Goal: Task Accomplishment & Management: Manage account settings

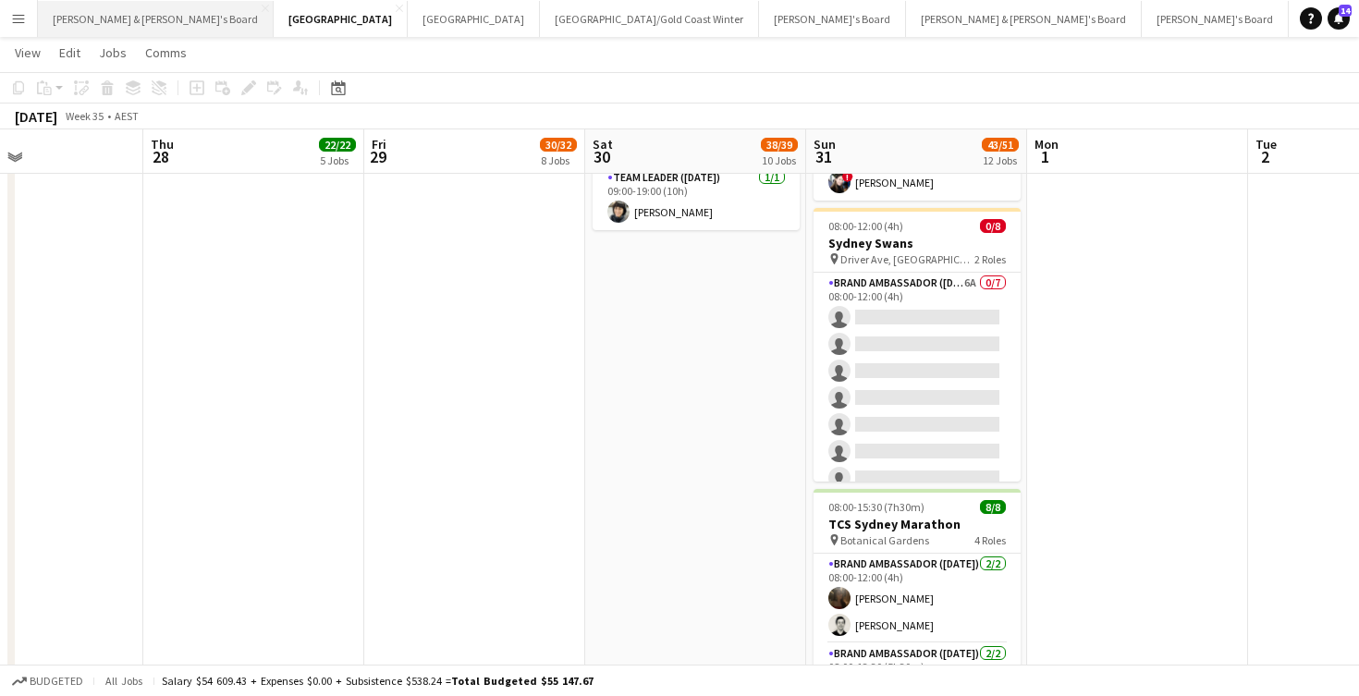
click at [145, 31] on button "[PERSON_NAME] & [PERSON_NAME]'s Board Close" at bounding box center [156, 19] width 236 height 36
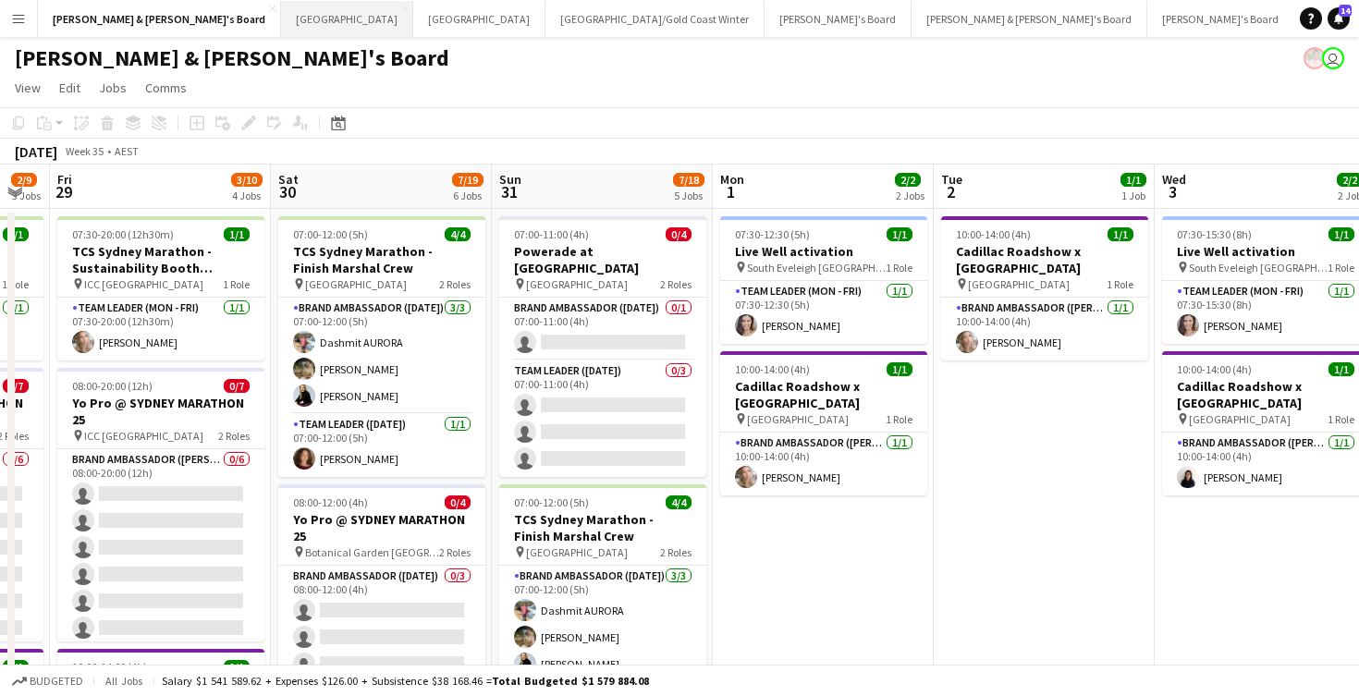
click at [281, 23] on button "Sydney Close" at bounding box center [347, 19] width 132 height 36
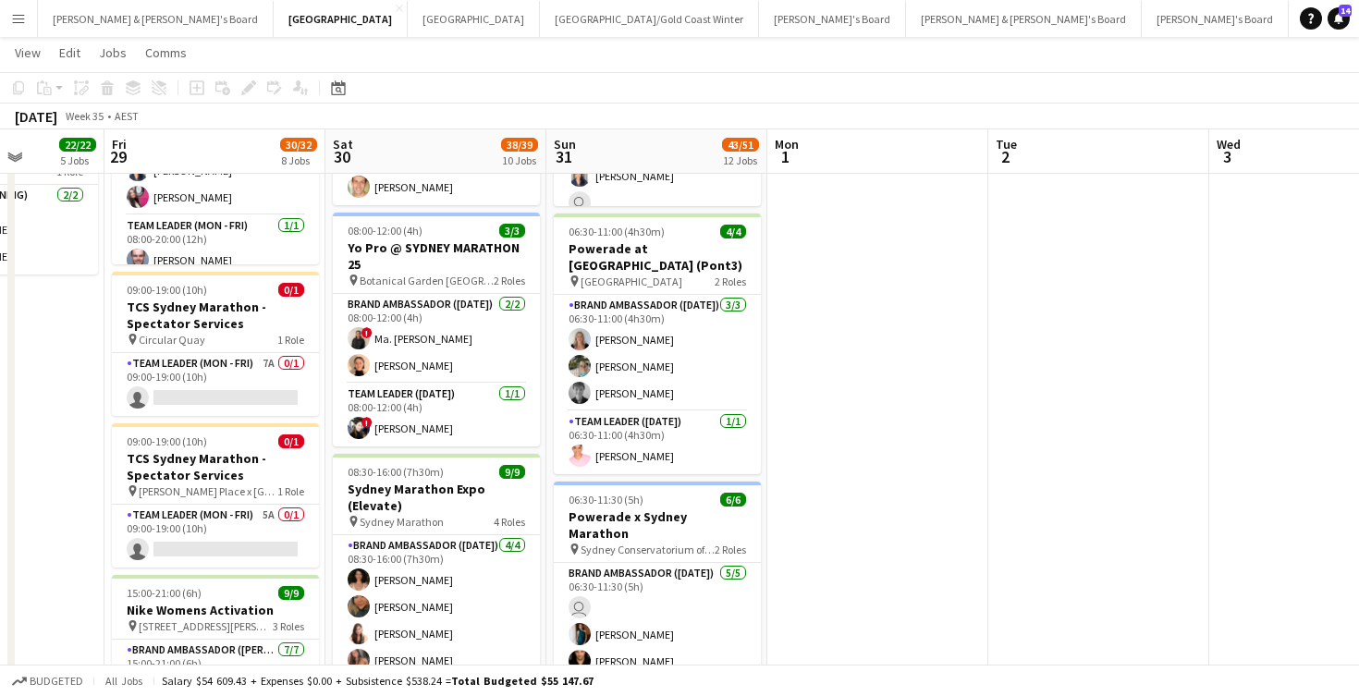
scroll to position [1087, 0]
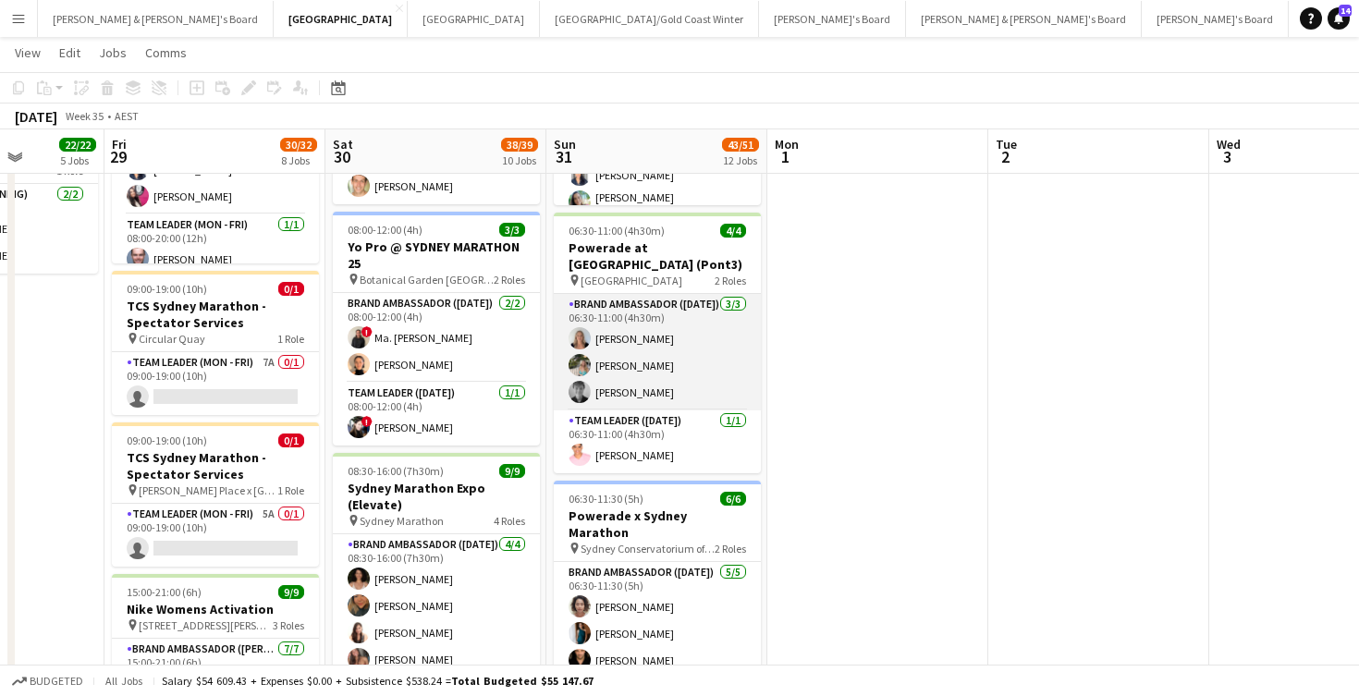
click at [661, 348] on app-card-role "Brand Ambassador ([DATE]) [DATE] 06:30-11:00 (4h30m) [PERSON_NAME] [PERSON_NAME…" at bounding box center [657, 352] width 207 height 117
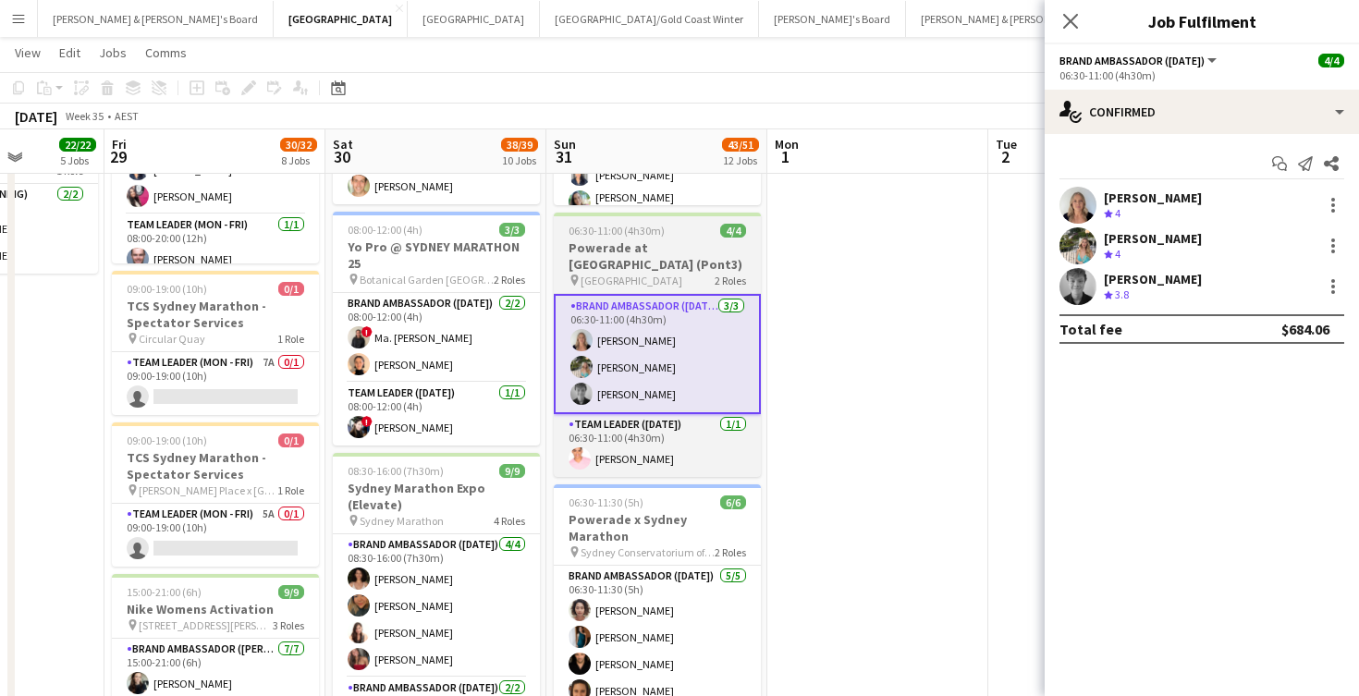
click at [658, 250] on h3 "Powerade at [GEOGRAPHIC_DATA] (Pont3)" at bounding box center [657, 255] width 207 height 33
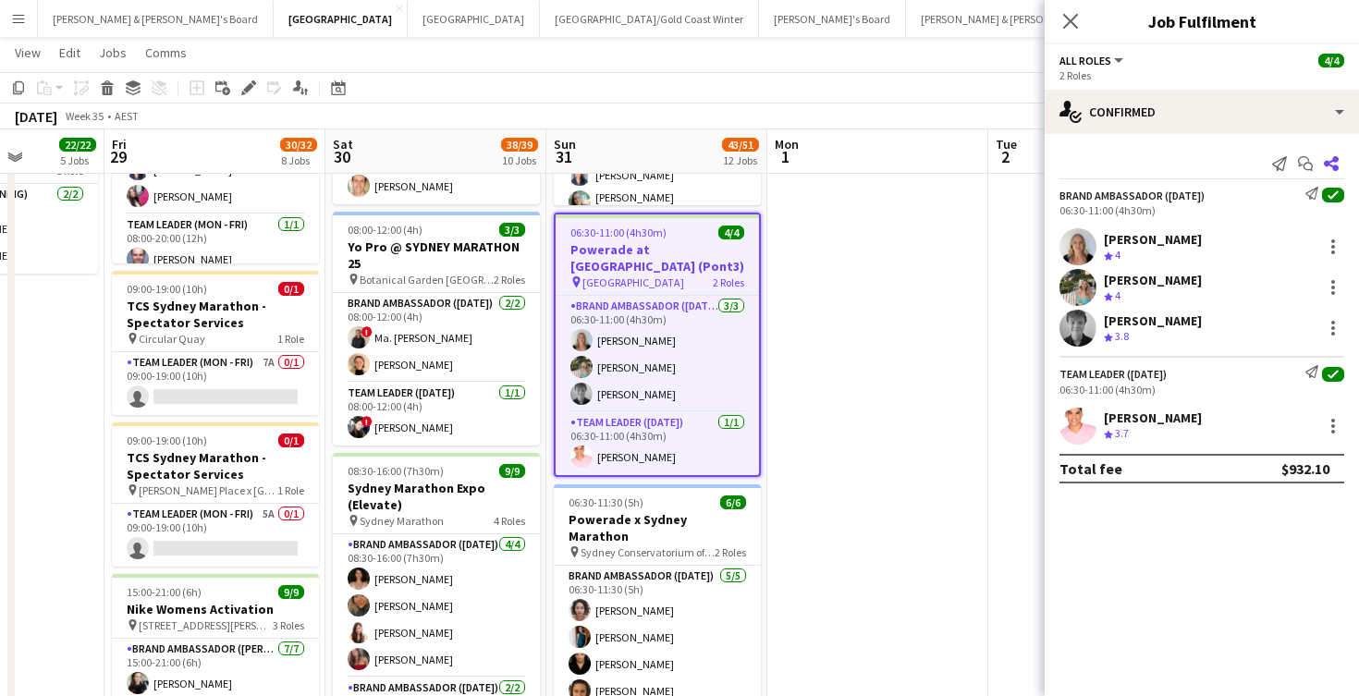
click at [1335, 164] on icon "Share" at bounding box center [1331, 163] width 15 height 15
click at [1331, 166] on icon at bounding box center [1331, 163] width 15 height 15
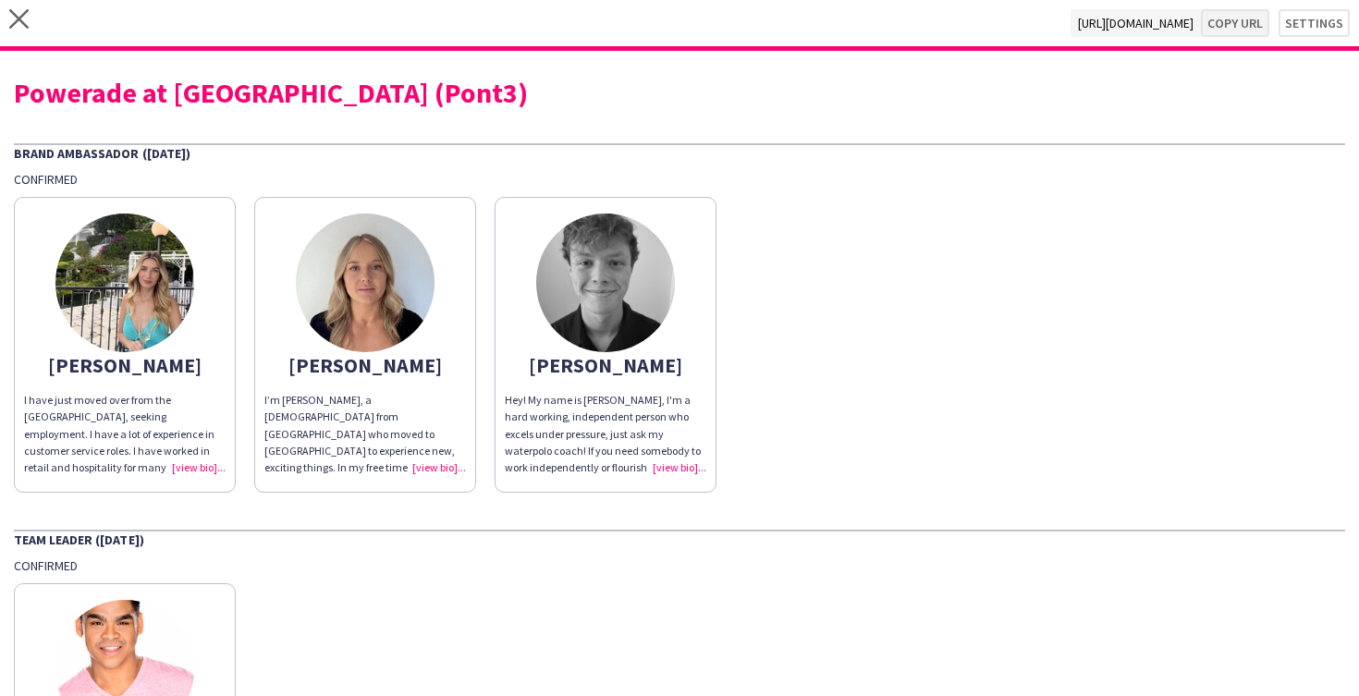
click at [1240, 27] on button "Copy url" at bounding box center [1235, 23] width 68 height 28
click at [22, 10] on icon "close" at bounding box center [18, 18] width 19 height 19
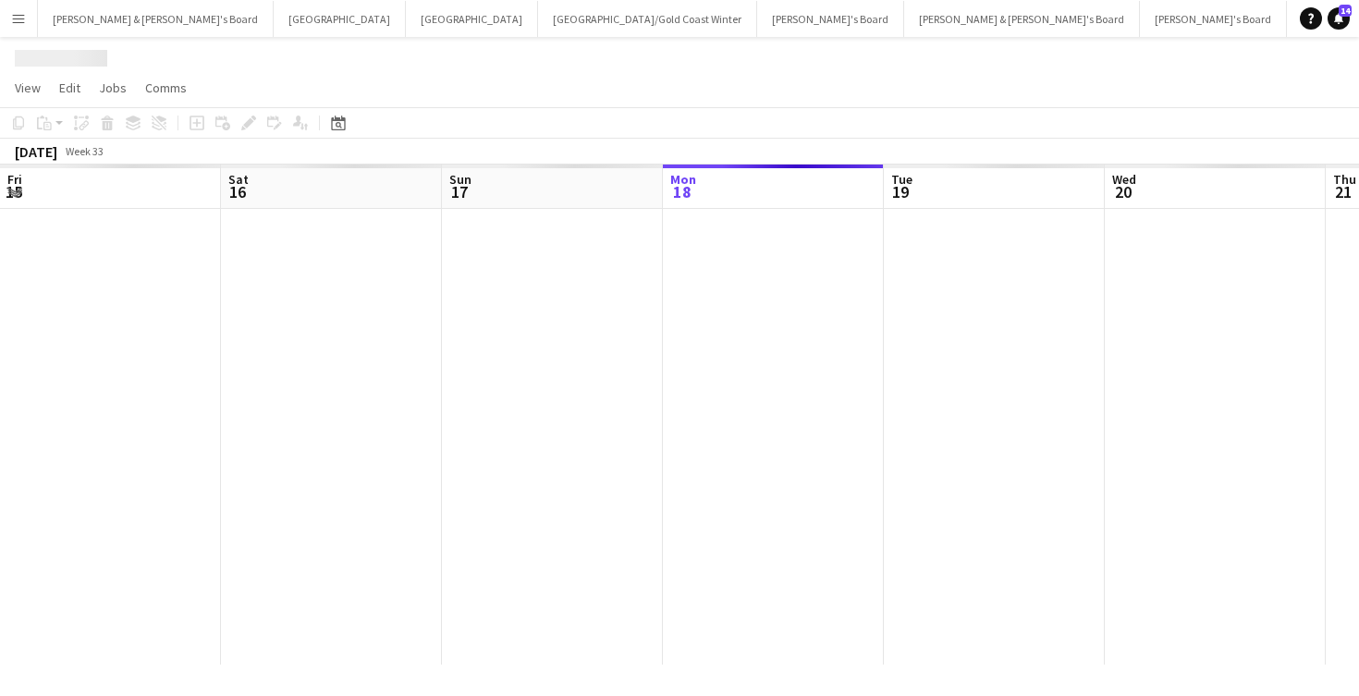
scroll to position [0, 442]
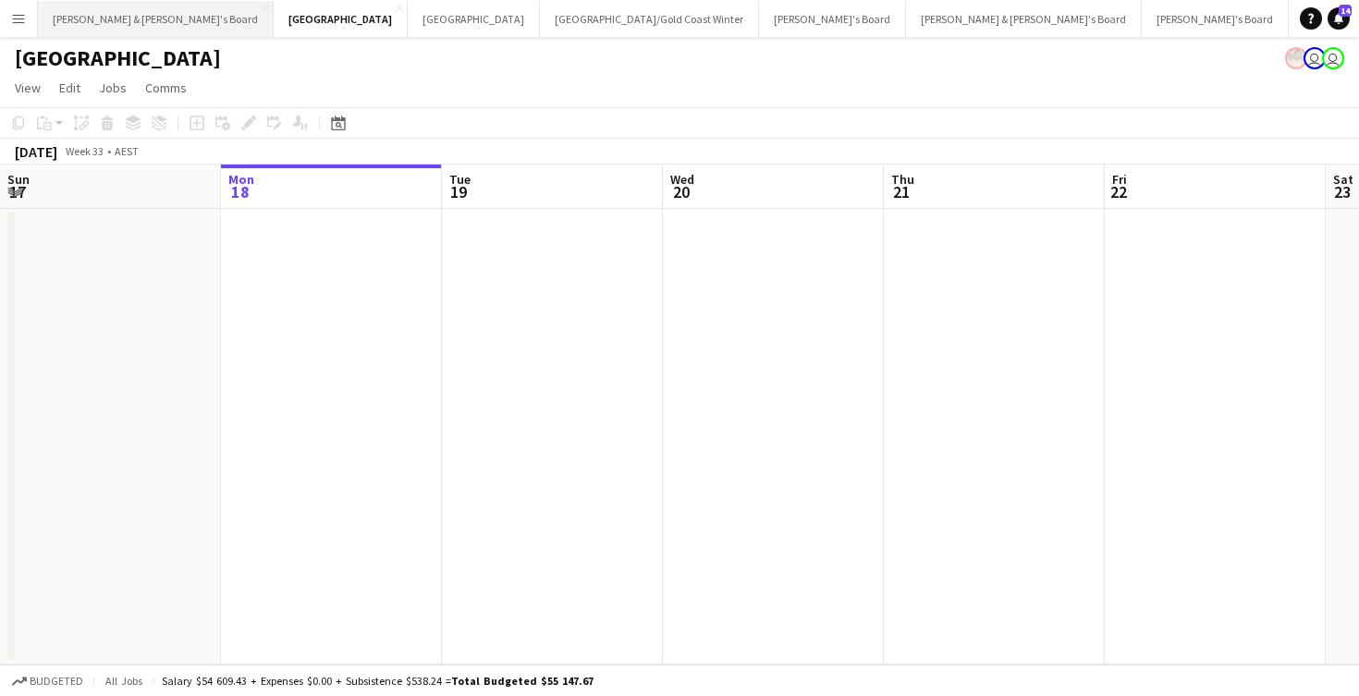
click at [135, 24] on button "[PERSON_NAME] & [PERSON_NAME]'s Board Close" at bounding box center [156, 19] width 236 height 36
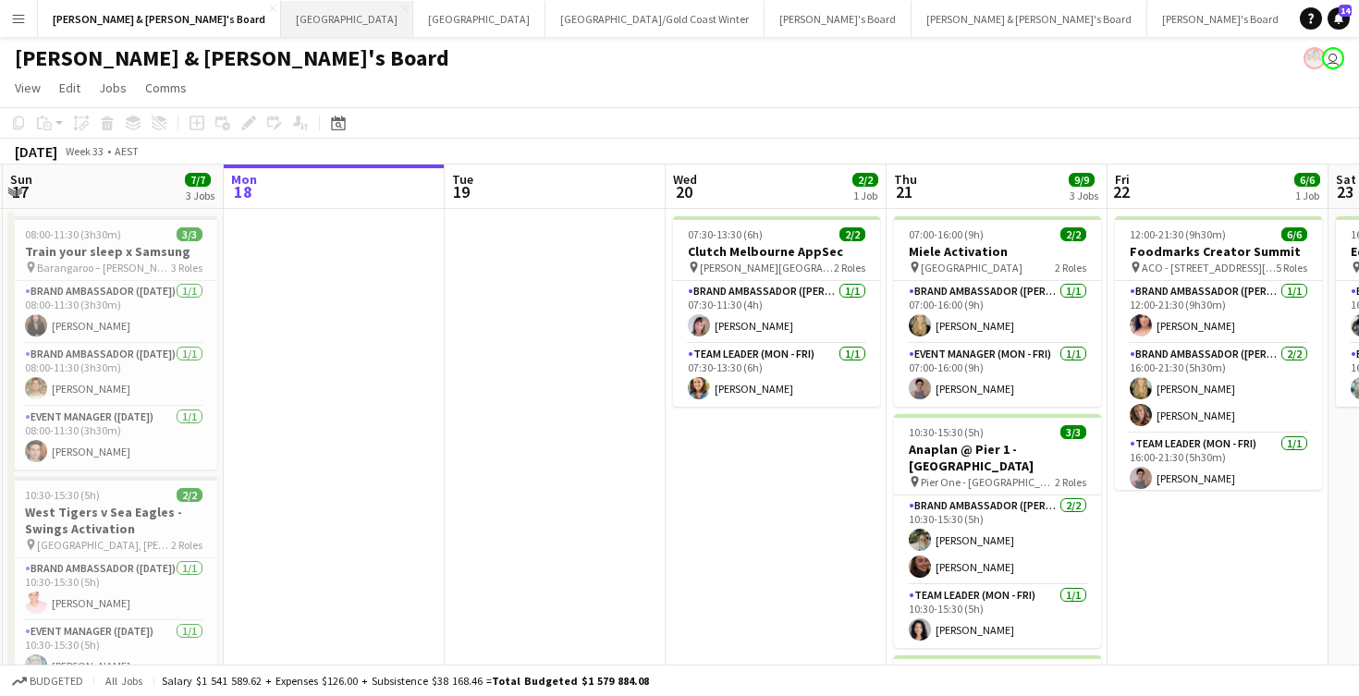
click at [281, 29] on button "Sydney Close" at bounding box center [347, 19] width 132 height 36
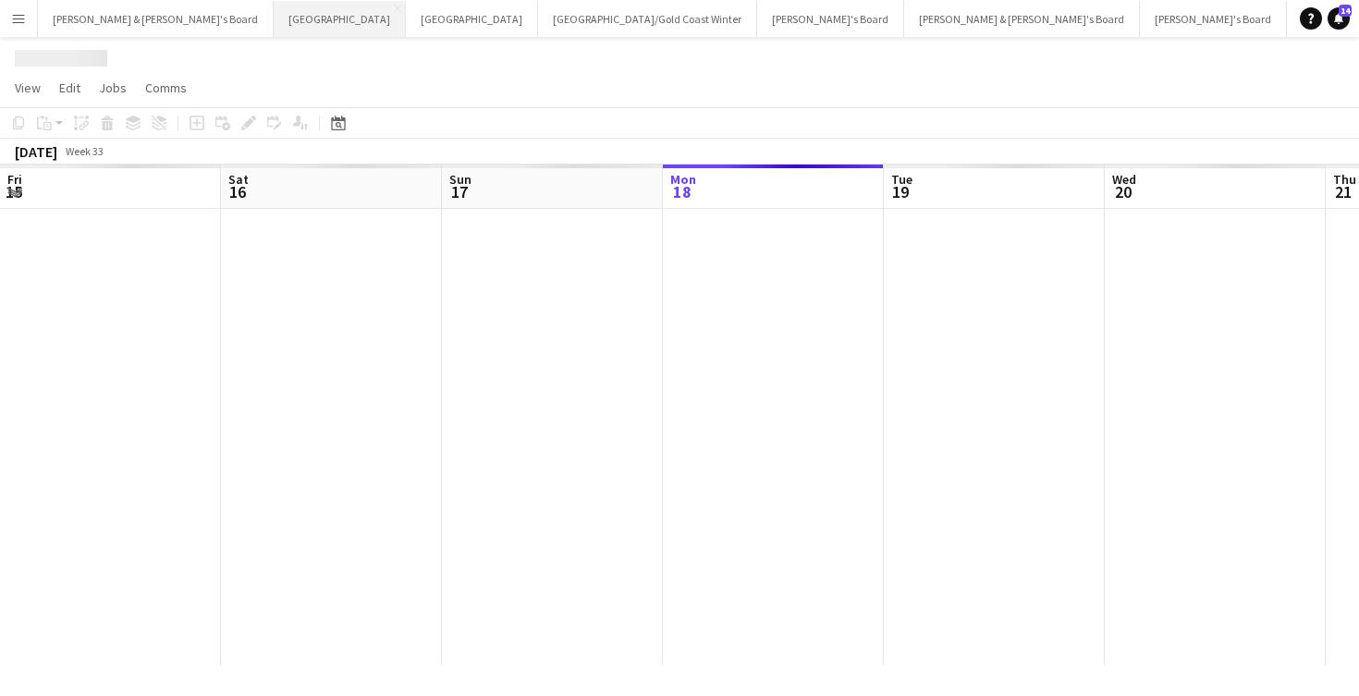
scroll to position [0, 442]
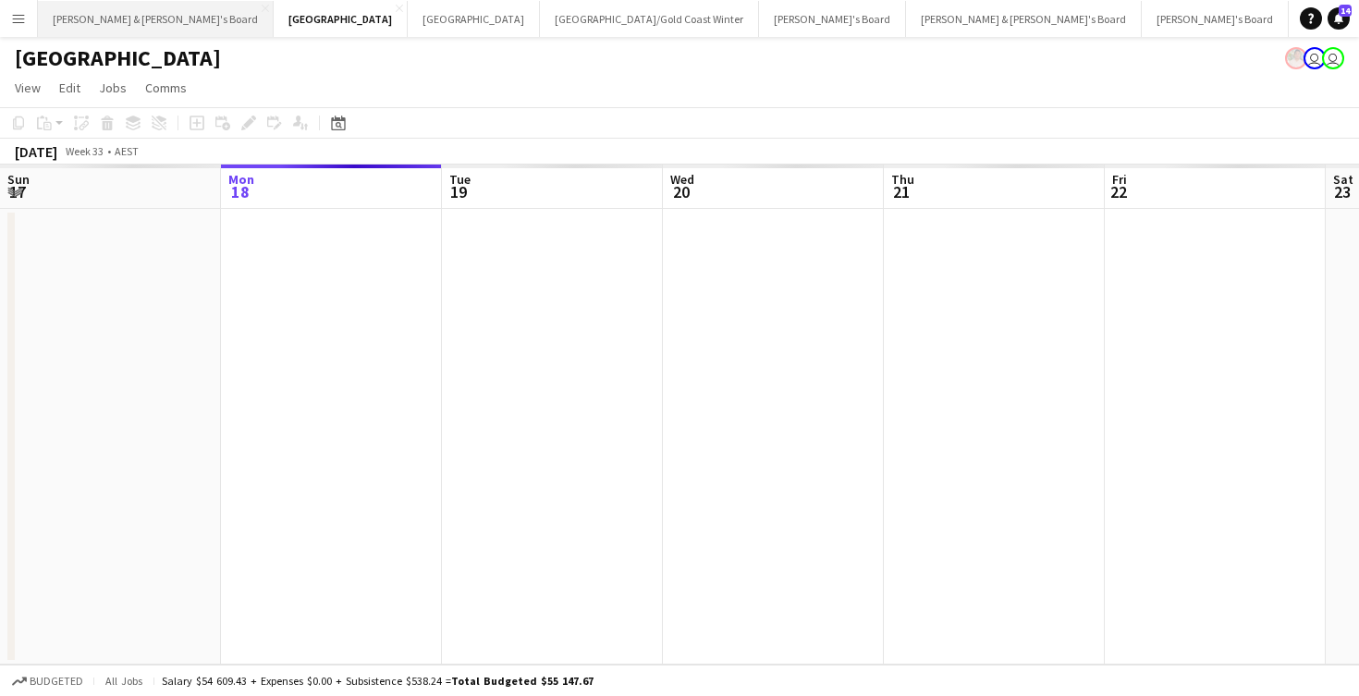
click at [119, 21] on button "[PERSON_NAME] & [PERSON_NAME]'s Board Close" at bounding box center [156, 19] width 236 height 36
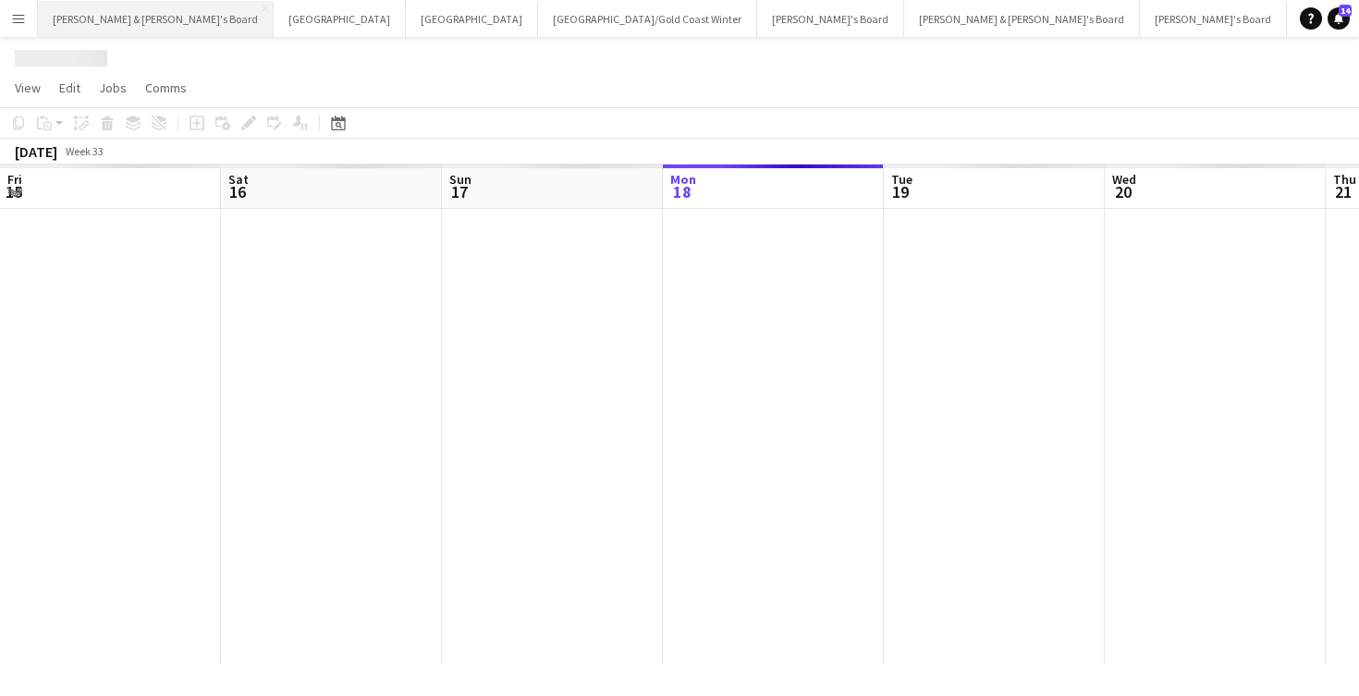
scroll to position [0, 442]
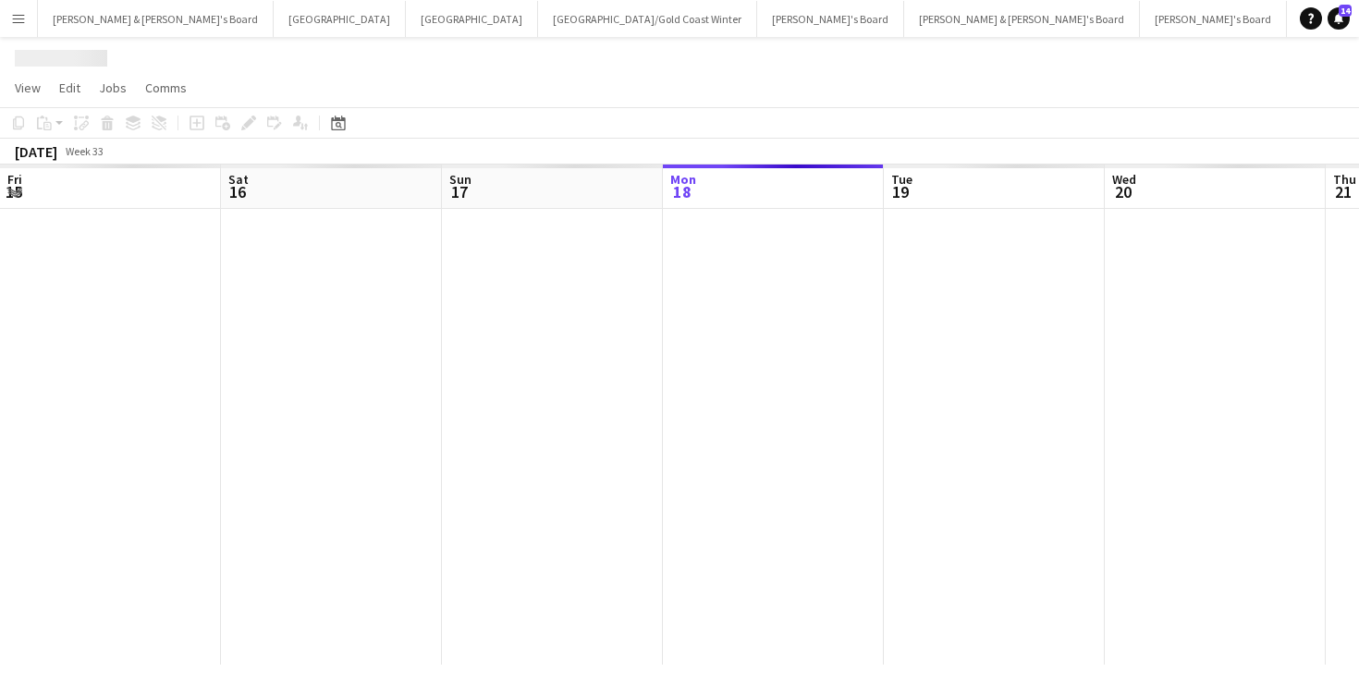
scroll to position [0, 442]
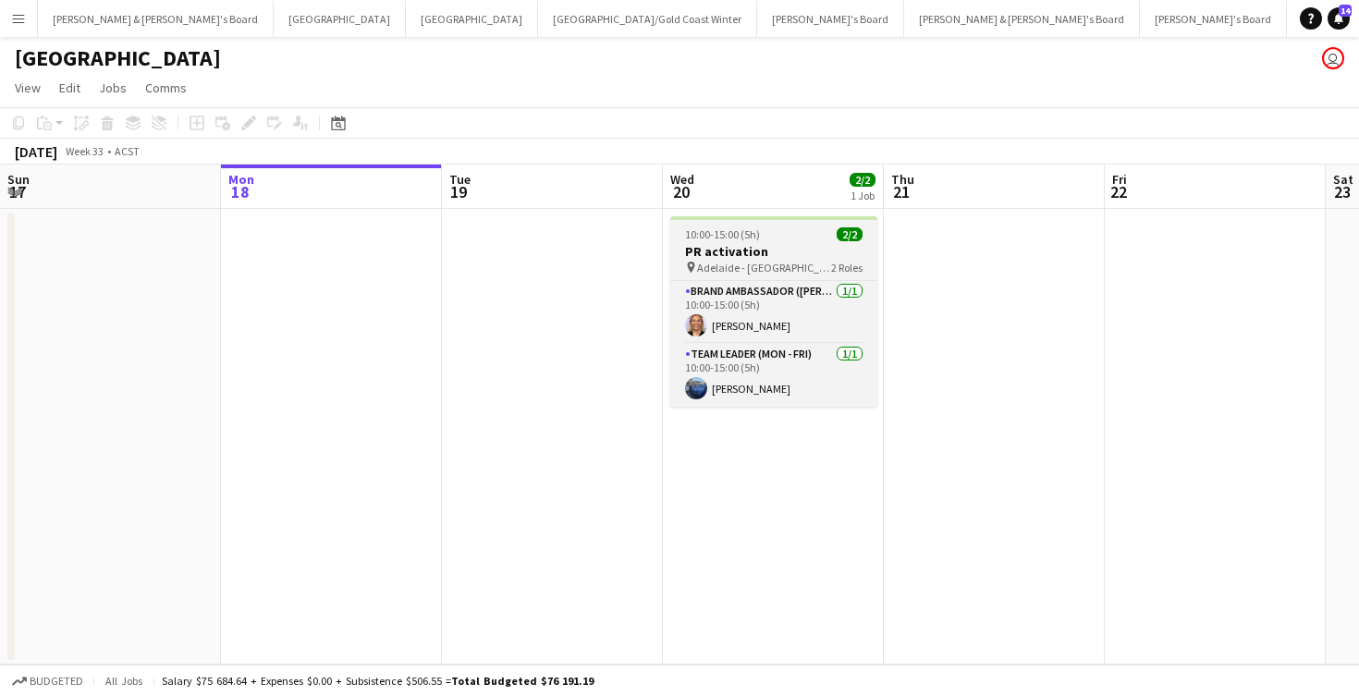
click at [722, 257] on h3 "PR activation" at bounding box center [773, 251] width 207 height 17
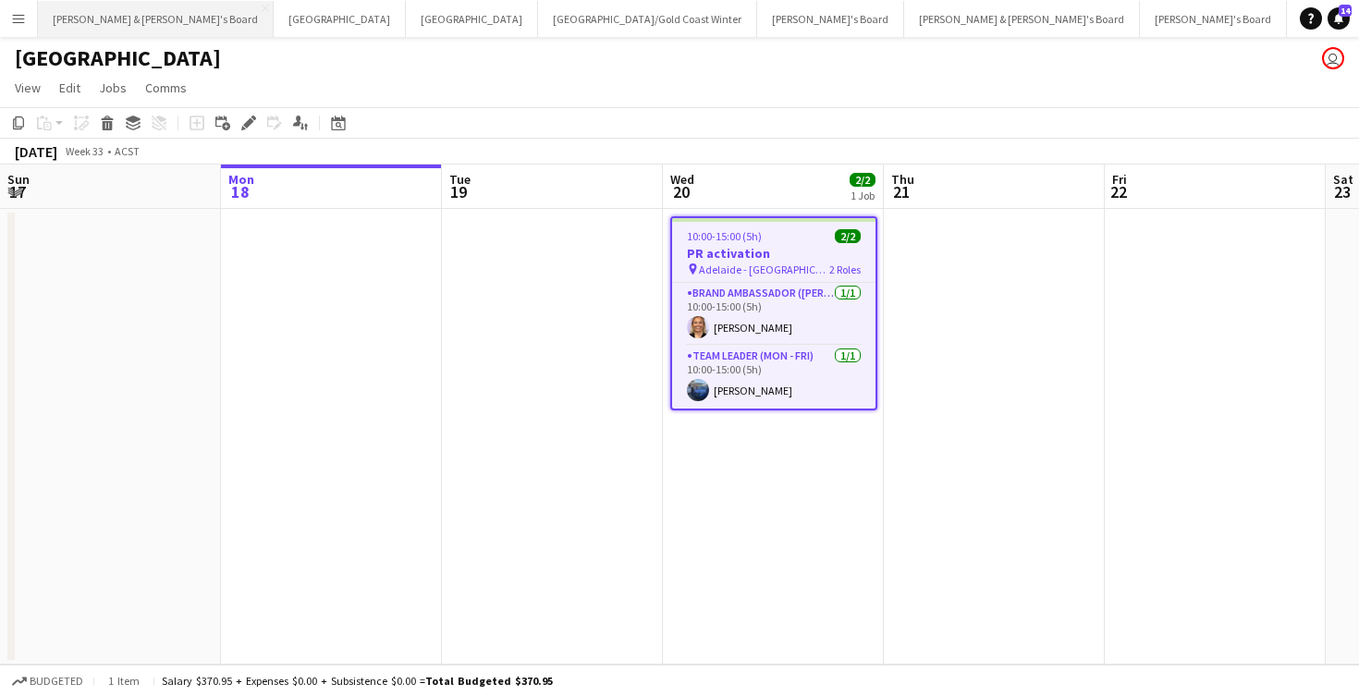
click at [132, 33] on button "[PERSON_NAME] & [PERSON_NAME]'s Board Close" at bounding box center [156, 19] width 236 height 36
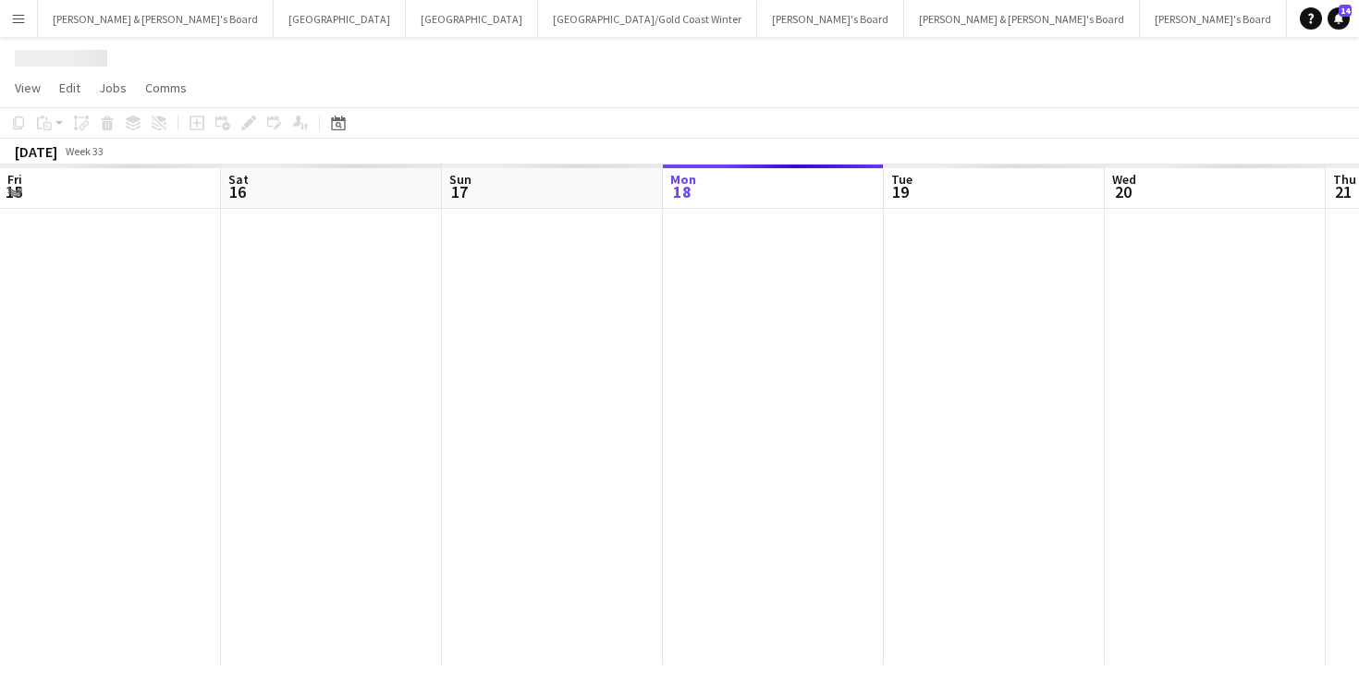
scroll to position [0, 442]
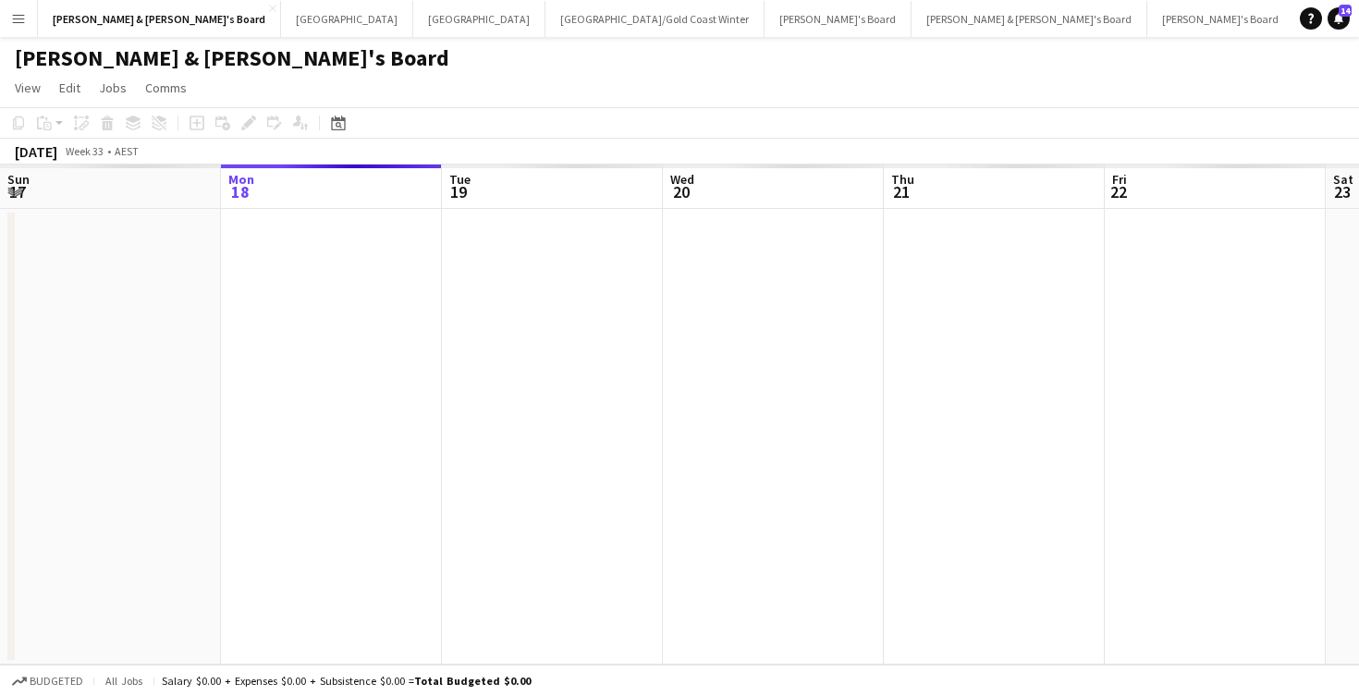
click at [811, 338] on app-date-cell at bounding box center [773, 437] width 221 height 456
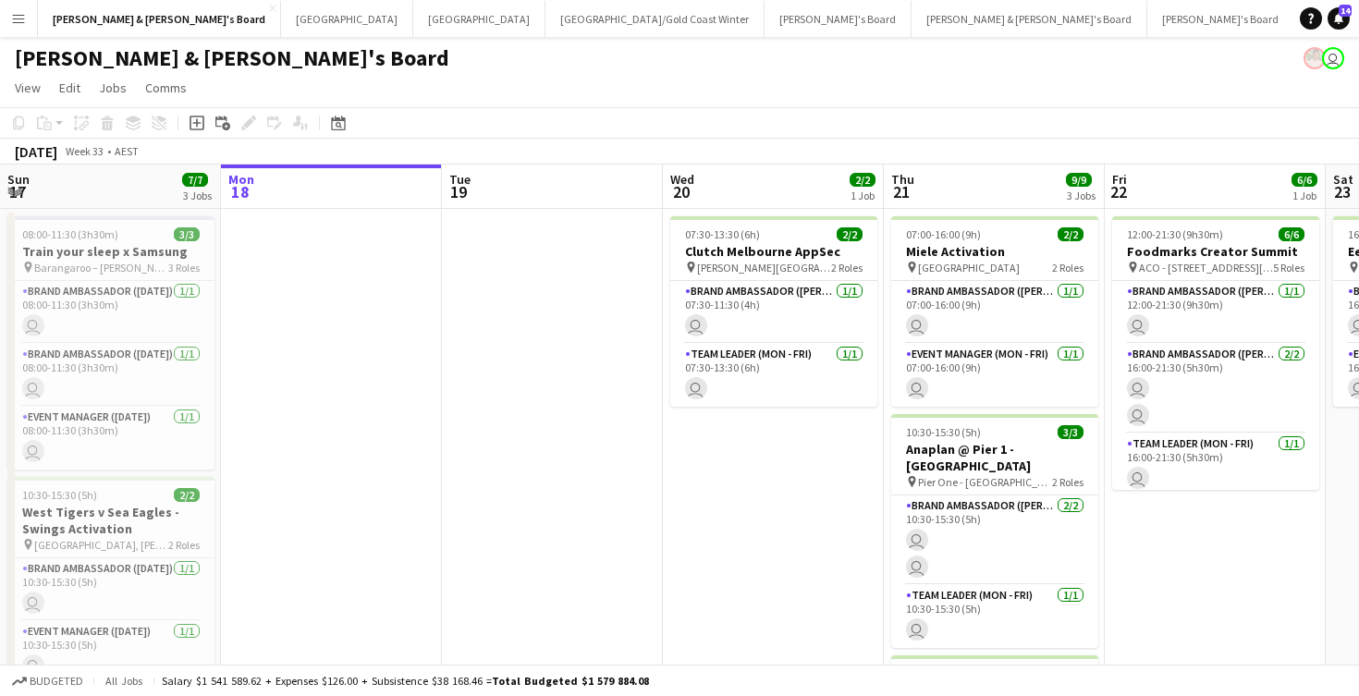
click at [807, 514] on app-date-cell "07:30-13:30 (6h) 2/2 Clutch Melbourne AppSec pin [PERSON_NAME][GEOGRAPHIC_DATA]…" at bounding box center [773, 583] width 221 height 748
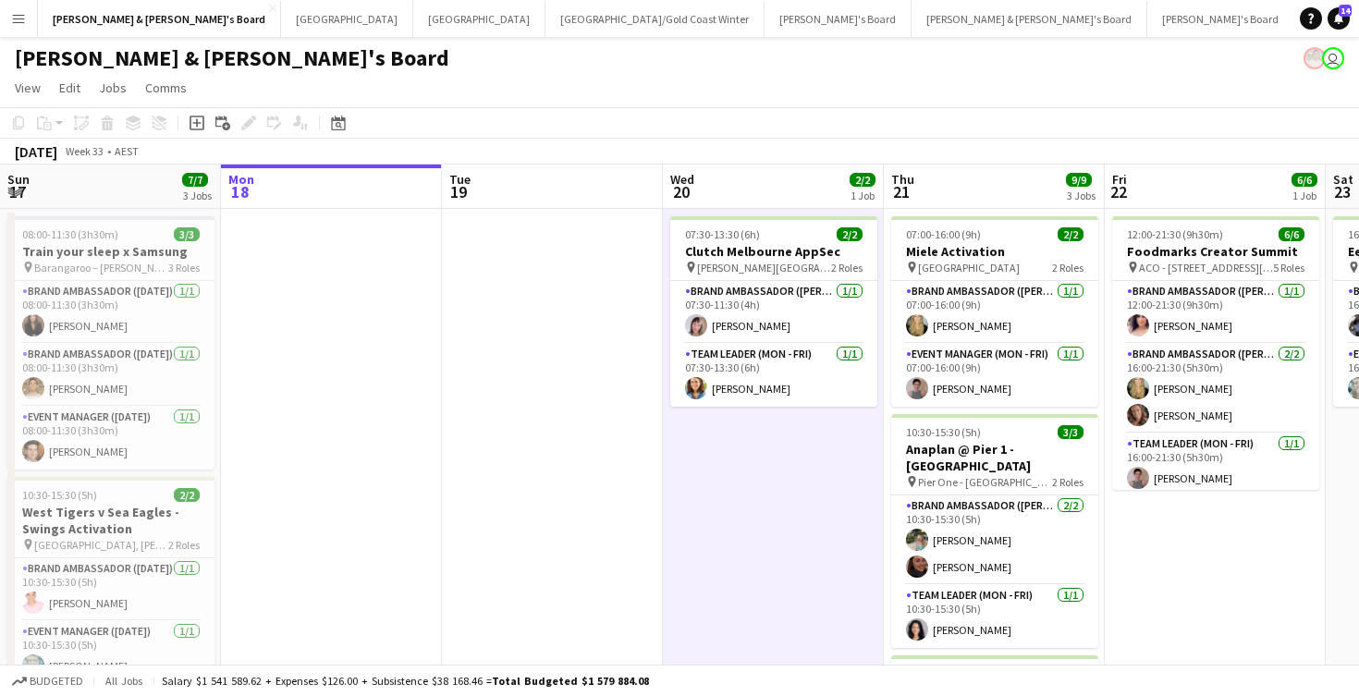
click at [797, 477] on app-date-cell "07:30-13:30 (6h) 2/2 Clutch Melbourne AppSec pin [PERSON_NAME][GEOGRAPHIC_DATA]…" at bounding box center [773, 583] width 221 height 748
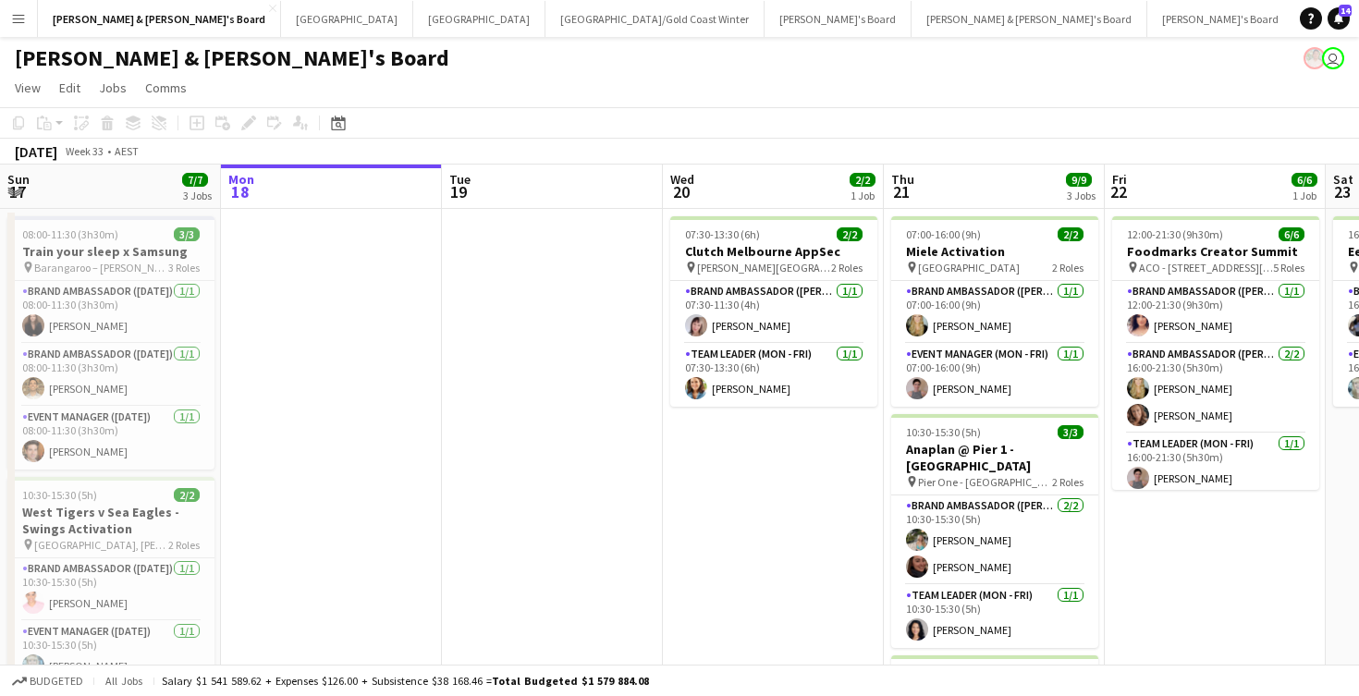
click at [756, 484] on app-date-cell "07:30-13:30 (6h) 2/2 Clutch Melbourne AppSec pin [PERSON_NAME][GEOGRAPHIC_DATA]…" at bounding box center [773, 583] width 221 height 748
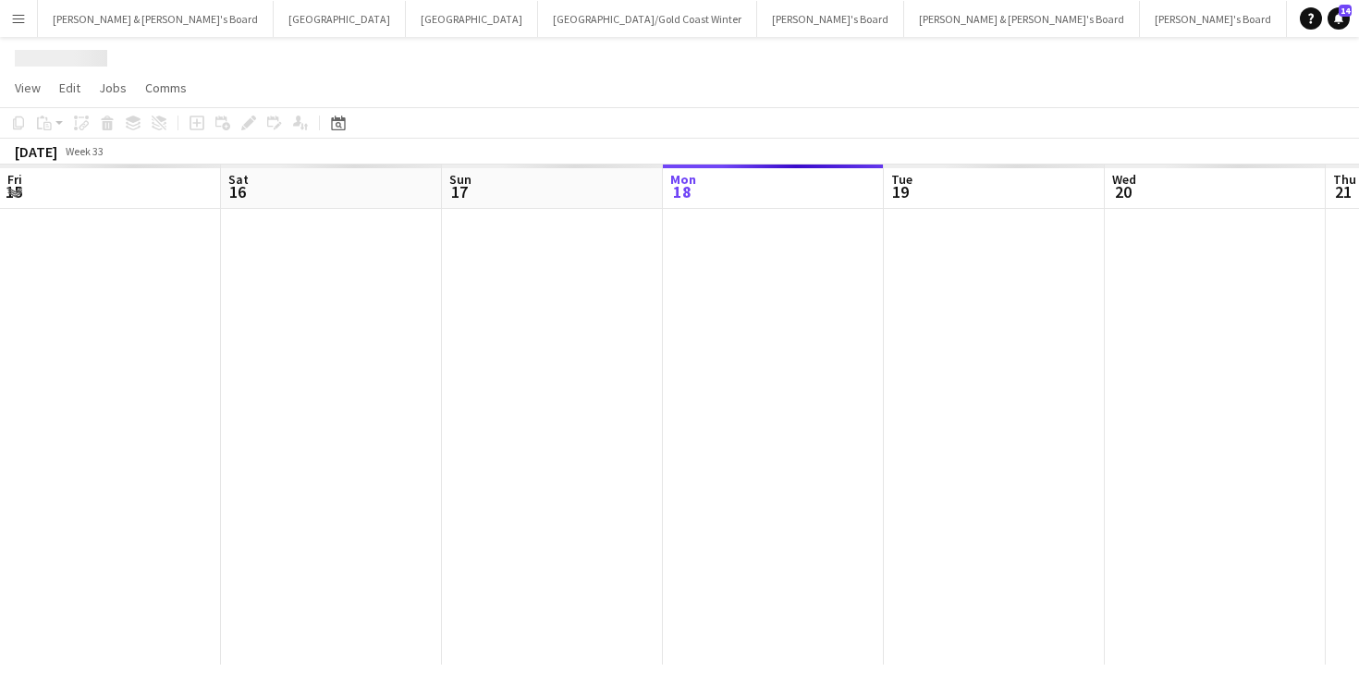
scroll to position [0, 442]
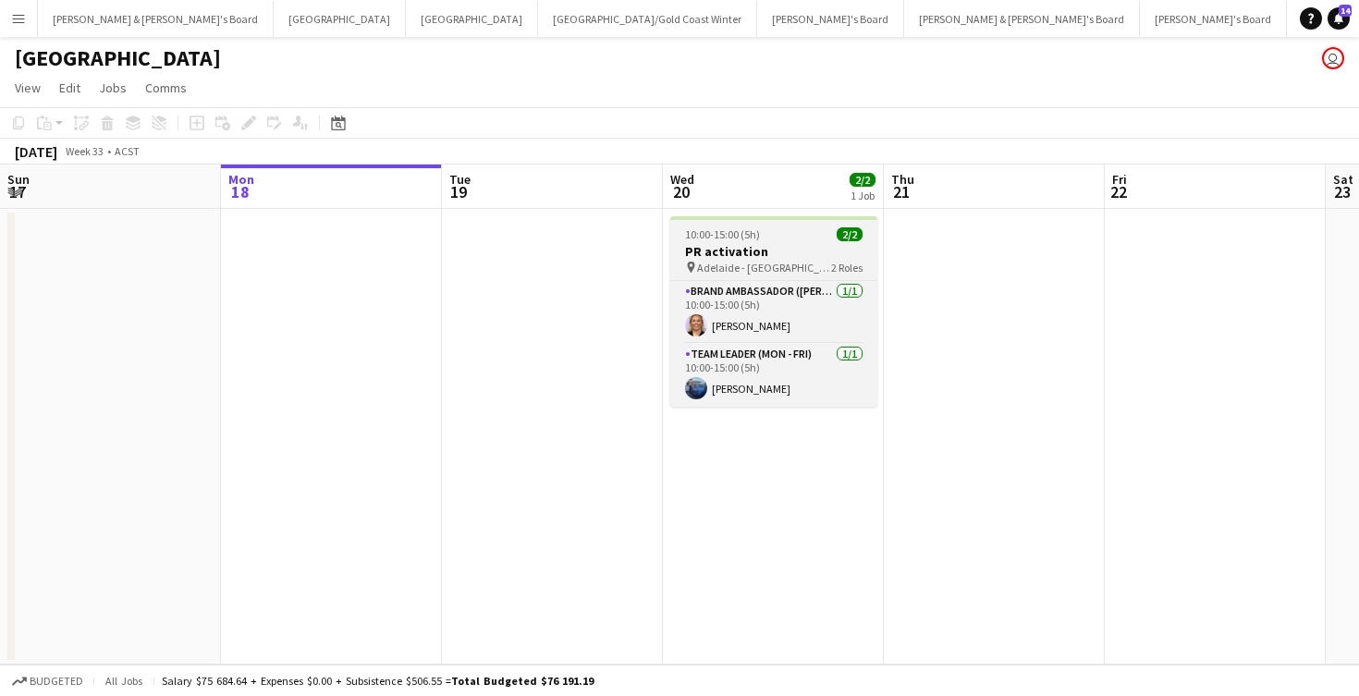
click at [767, 270] on div "pin [GEOGRAPHIC_DATA] - SA 2 Roles" at bounding box center [773, 267] width 207 height 15
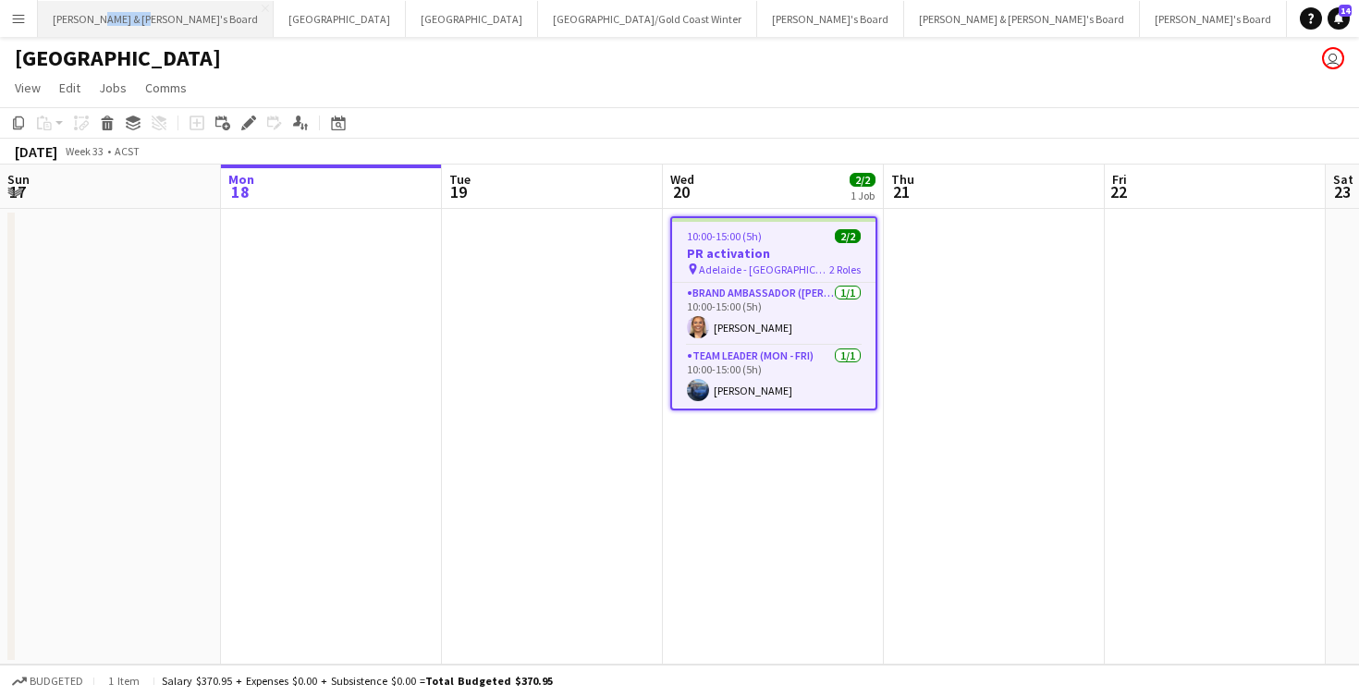
click at [79, 25] on button "[PERSON_NAME] & [PERSON_NAME]'s Board Close" at bounding box center [156, 19] width 236 height 36
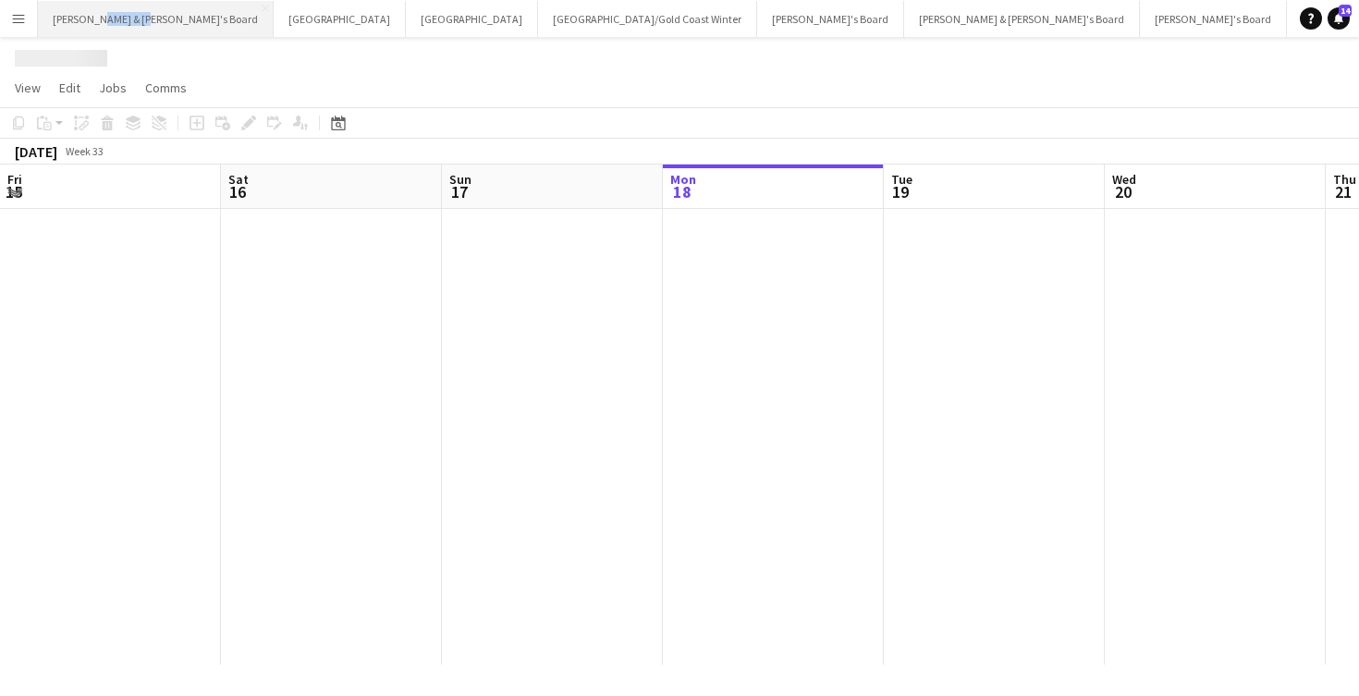
scroll to position [0, 442]
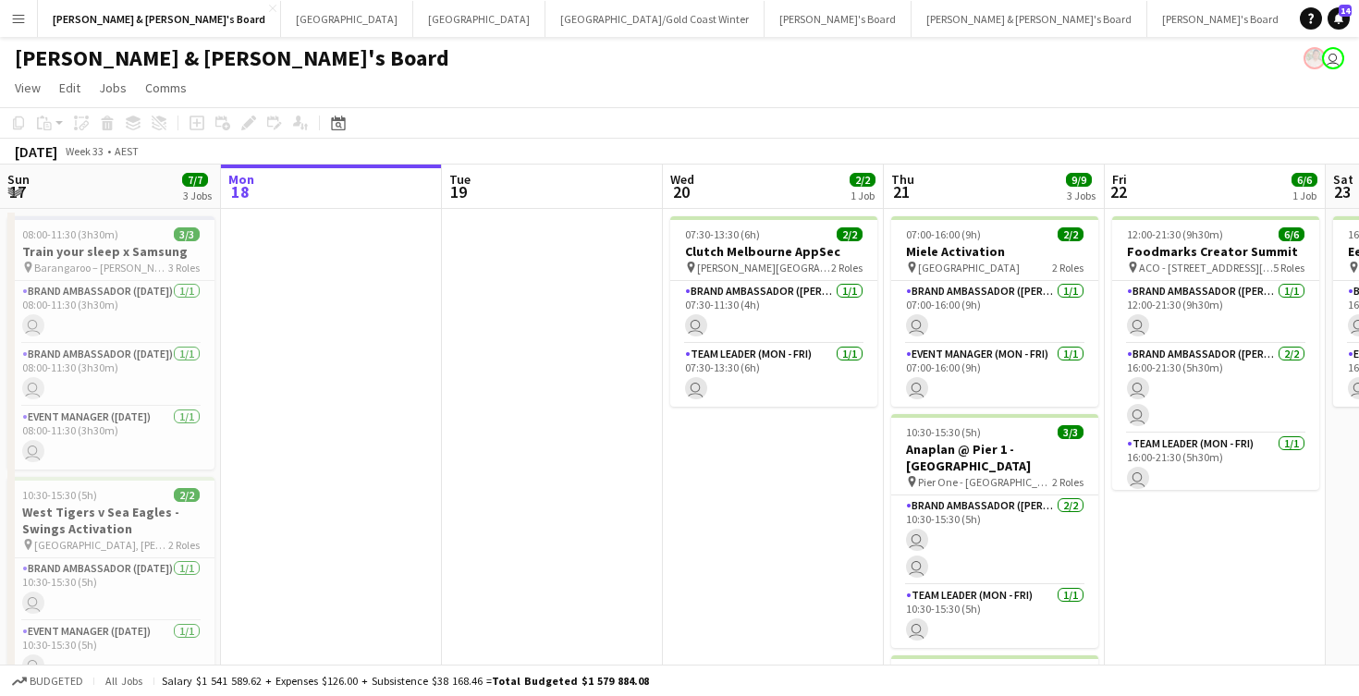
click at [826, 464] on app-date-cell "07:30-13:30 (6h) 2/2 Clutch Melbourne AppSec pin [PERSON_NAME][GEOGRAPHIC_DATA]…" at bounding box center [773, 583] width 221 height 748
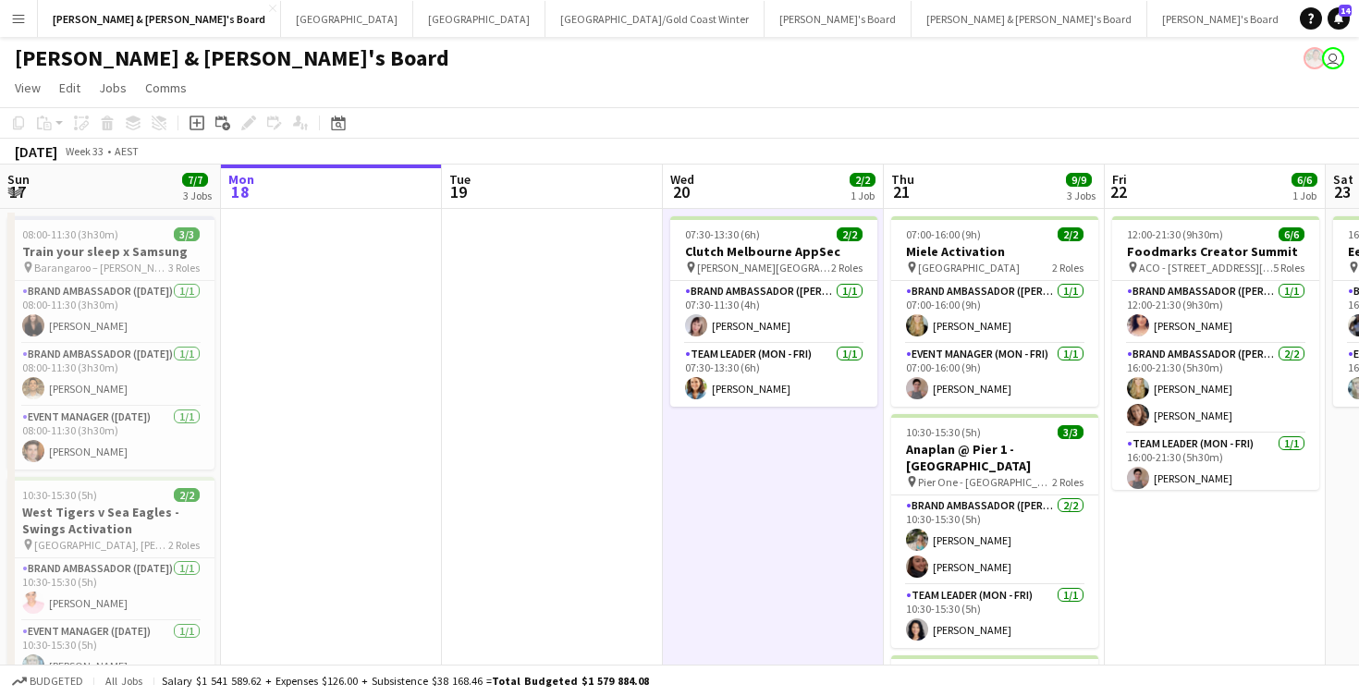
click at [797, 479] on app-date-cell "07:30-13:30 (6h) 2/2 Clutch Melbourne AppSec pin [PERSON_NAME][GEOGRAPHIC_DATA]…" at bounding box center [773, 583] width 221 height 748
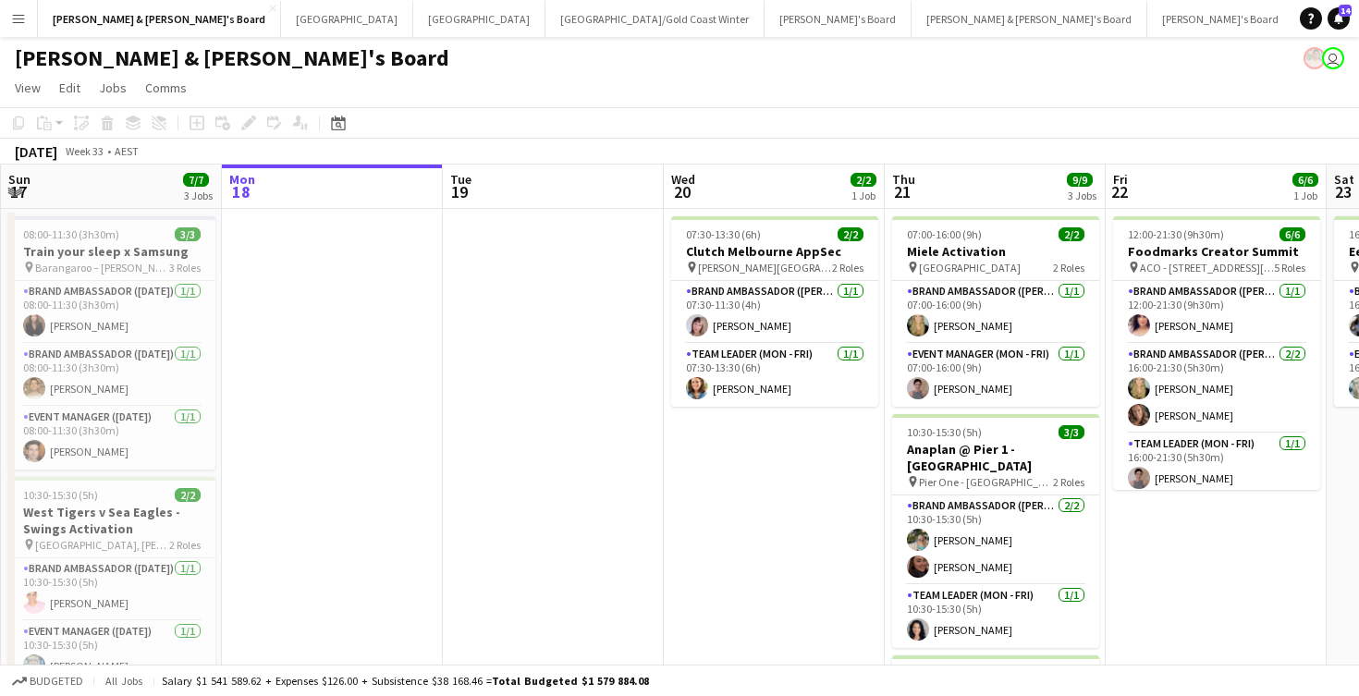
click at [797, 479] on app-date-cell "07:30-13:30 (6h) 2/2 Clutch Melbourne AppSec pin [PERSON_NAME][GEOGRAPHIC_DATA]…" at bounding box center [774, 583] width 221 height 748
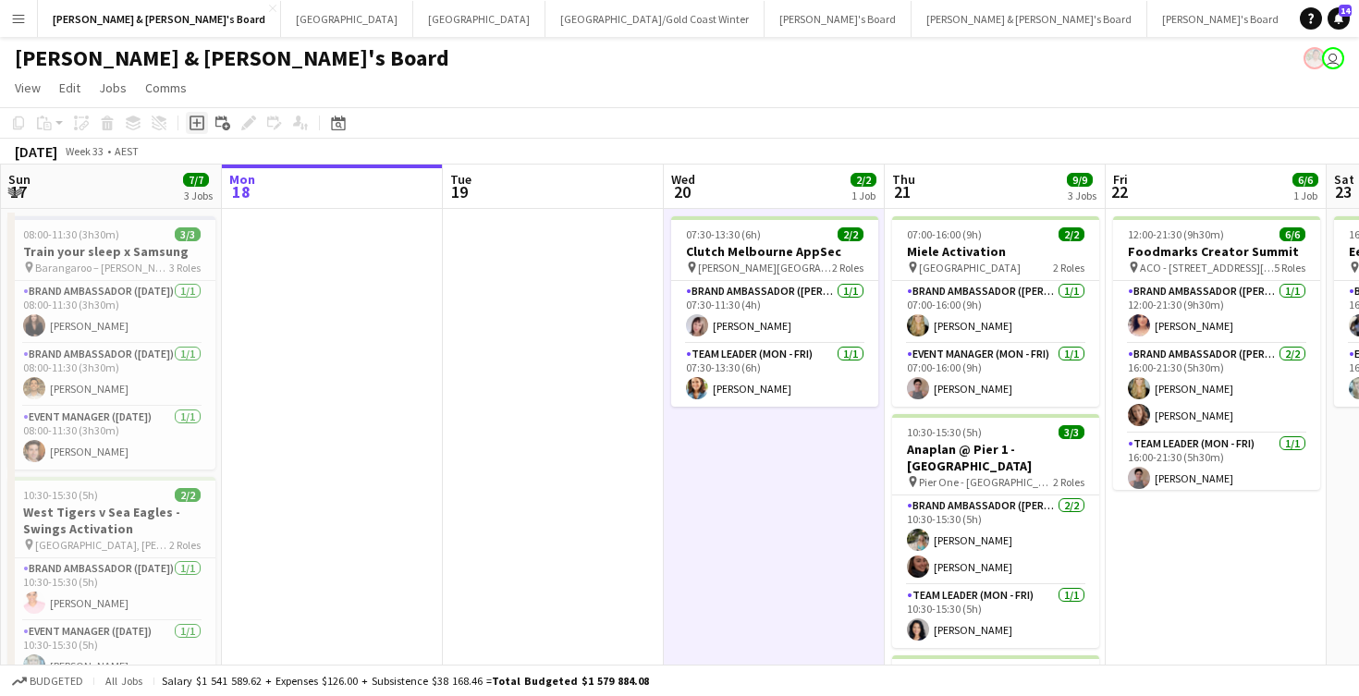
click at [199, 124] on icon "Add job" at bounding box center [197, 123] width 15 height 15
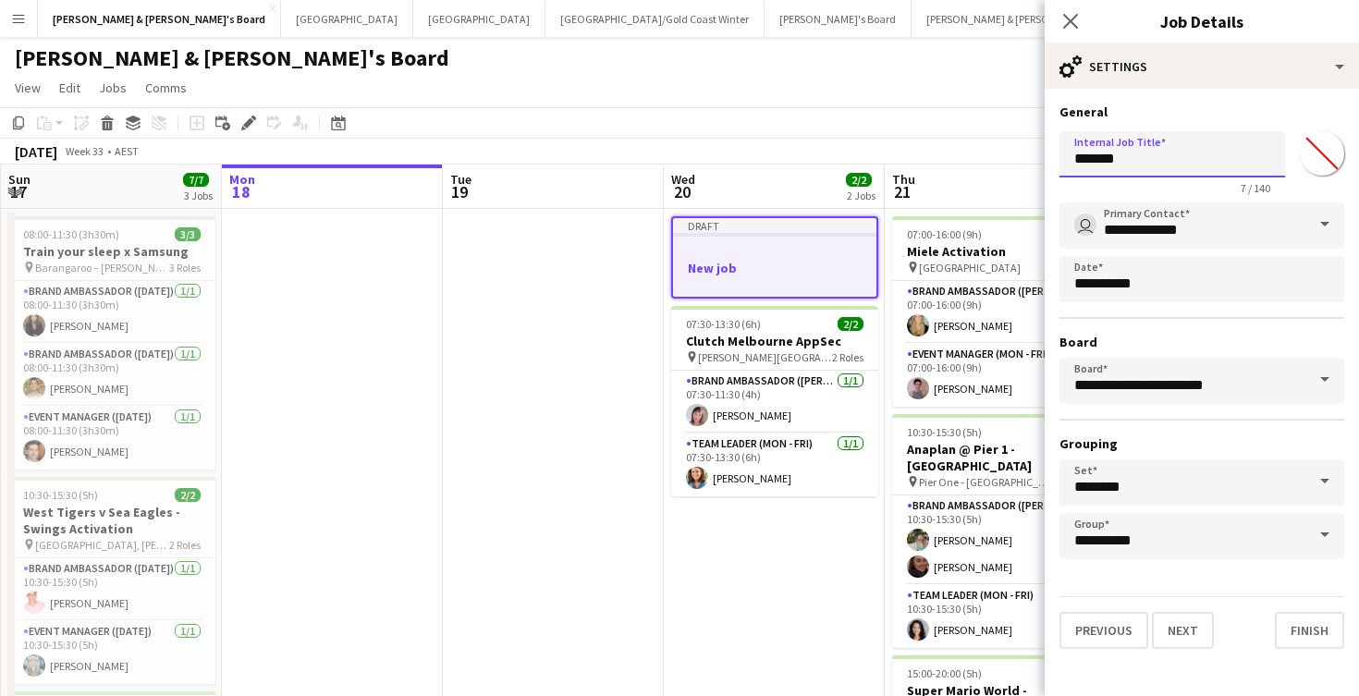
drag, startPoint x: 1136, startPoint y: 165, endPoint x: 1029, endPoint y: 152, distance: 108.0
click at [1029, 152] on body "Menu Boards Boards Boards All jobs Status Workforce Workforce My Workforce Recr…" at bounding box center [679, 494] width 1359 height 988
type input "**********"
click at [1192, 617] on button "Next" at bounding box center [1183, 630] width 62 height 37
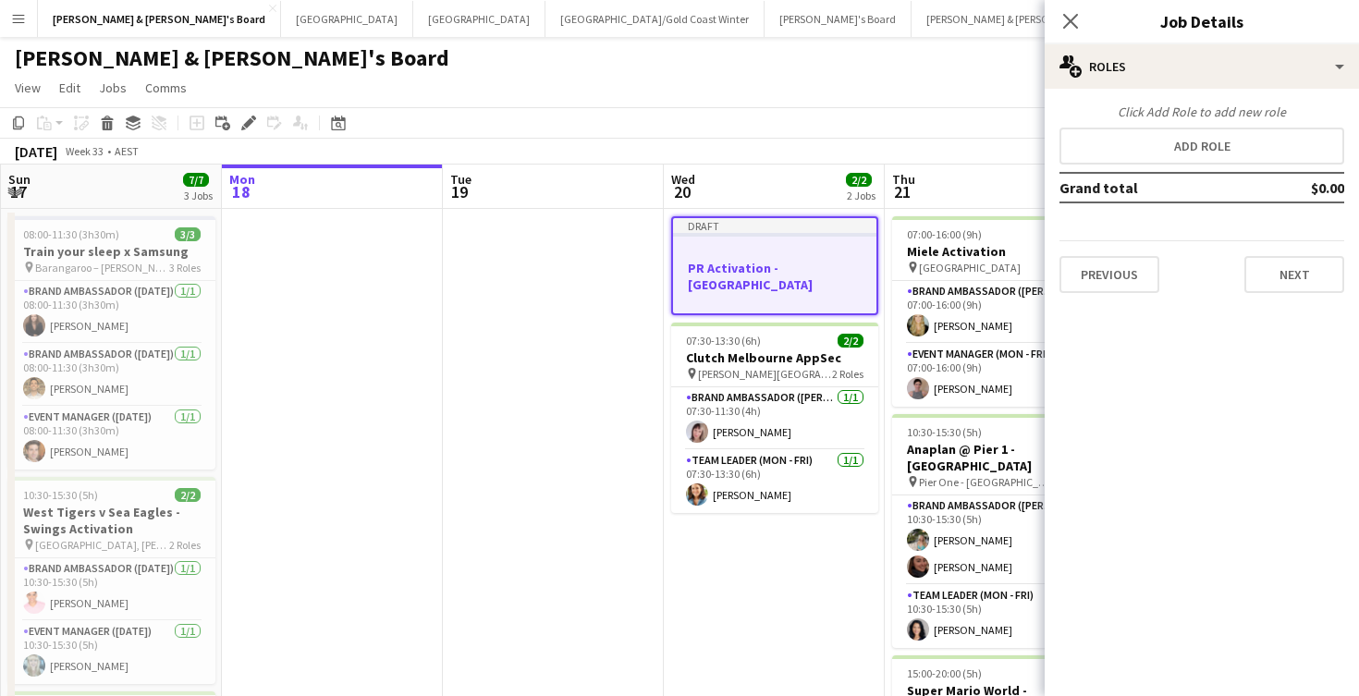
click at [723, 527] on app-date-cell "Draft PR Activation - [GEOGRAPHIC_DATA] 07:30-13:30 (6h) 2/2 Clutch Melbourne A…" at bounding box center [774, 583] width 221 height 748
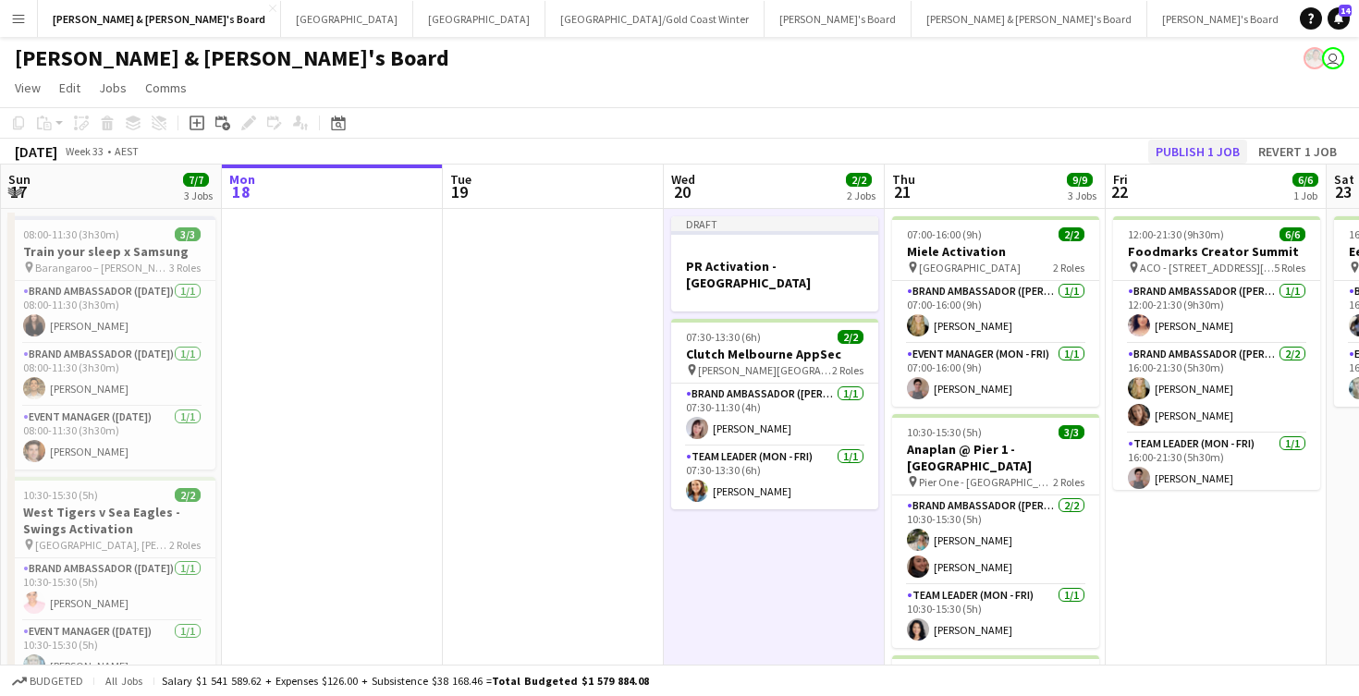
click at [1204, 156] on button "Publish 1 job" at bounding box center [1197, 152] width 99 height 24
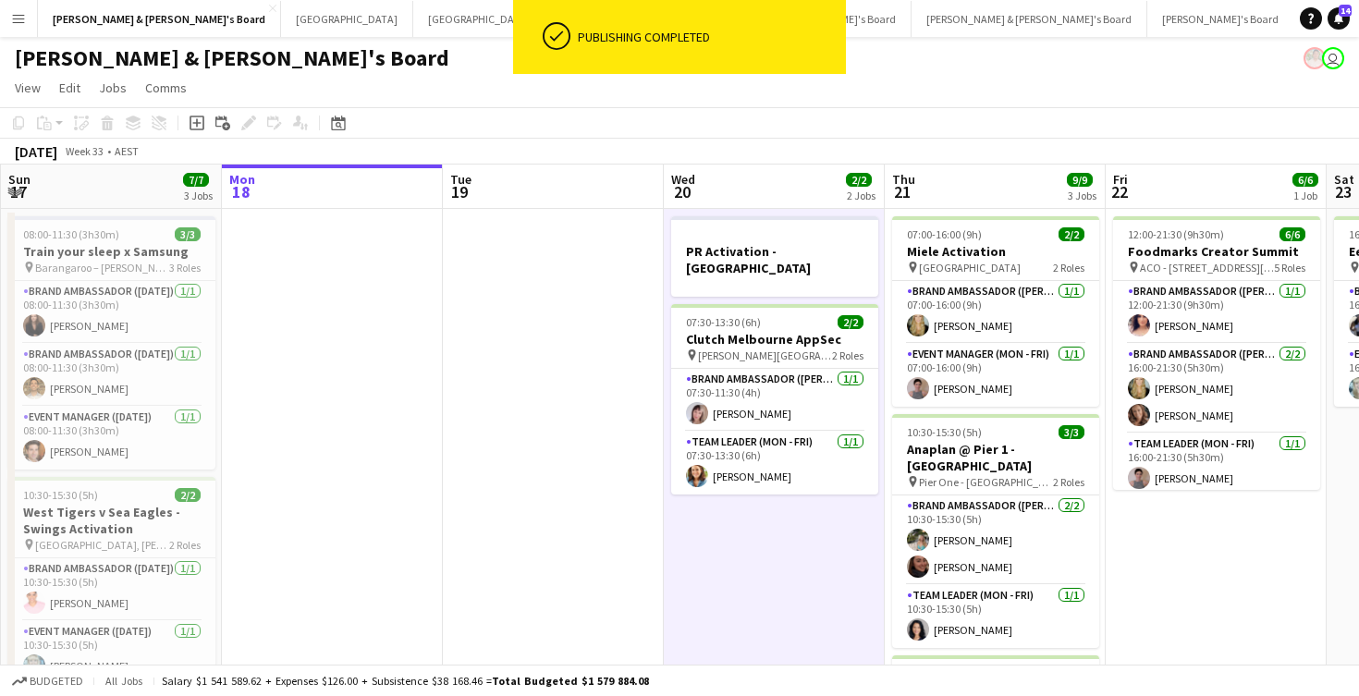
click at [537, 358] on app-date-cell at bounding box center [553, 583] width 221 height 748
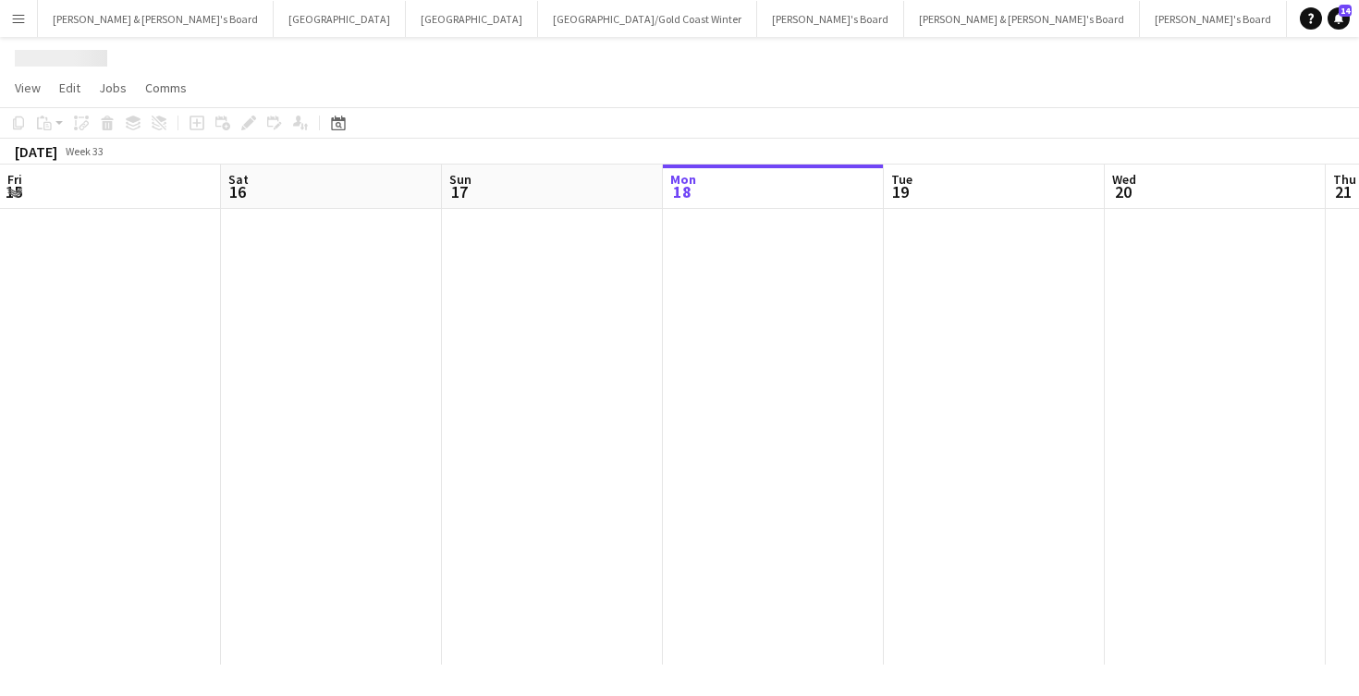
scroll to position [0, 442]
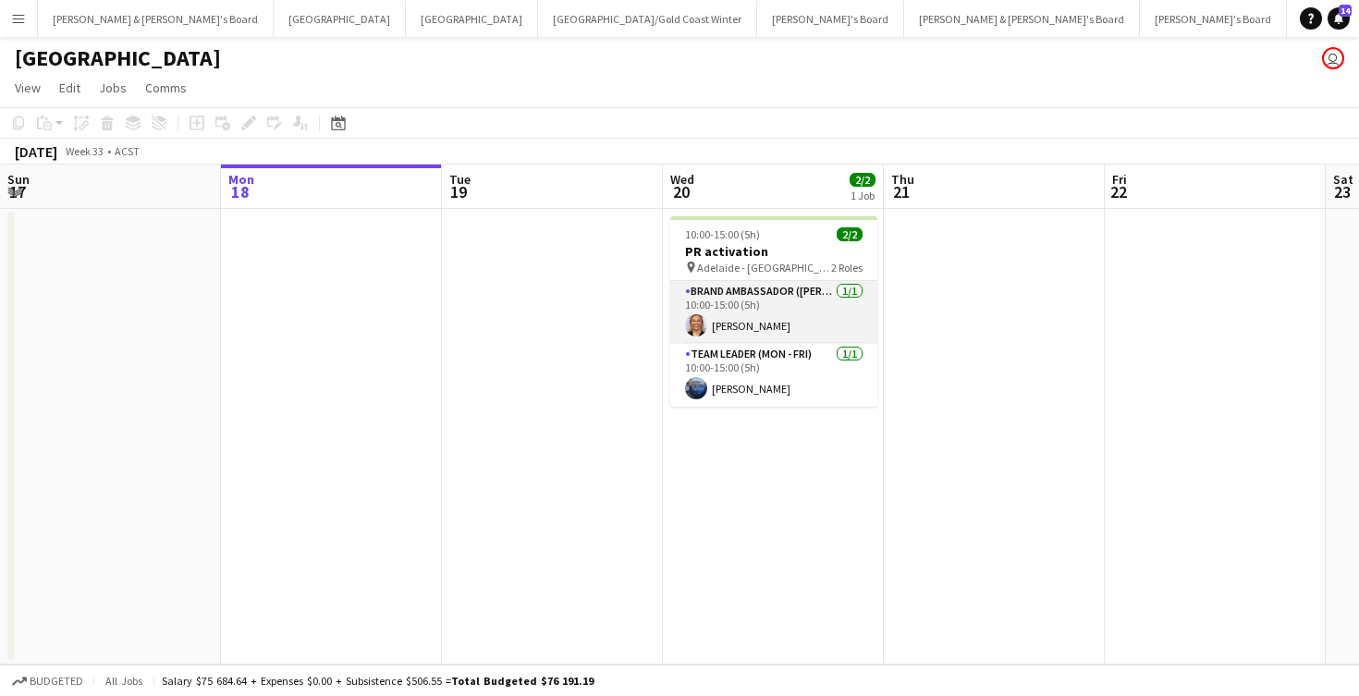
click at [760, 307] on app-card-role "Brand Ambassador (Mon - Fri) [DATE] 10:00-15:00 (5h) [PERSON_NAME]" at bounding box center [773, 312] width 207 height 63
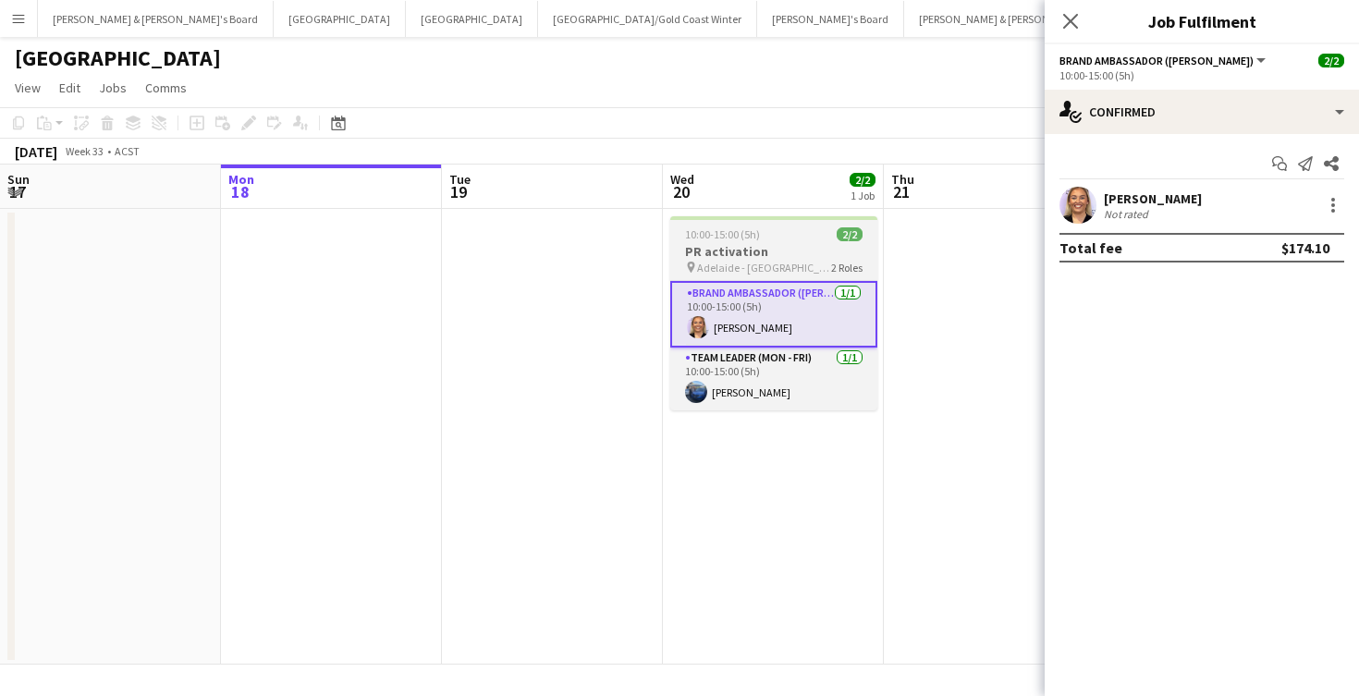
click at [767, 247] on h3 "PR activation" at bounding box center [773, 251] width 207 height 17
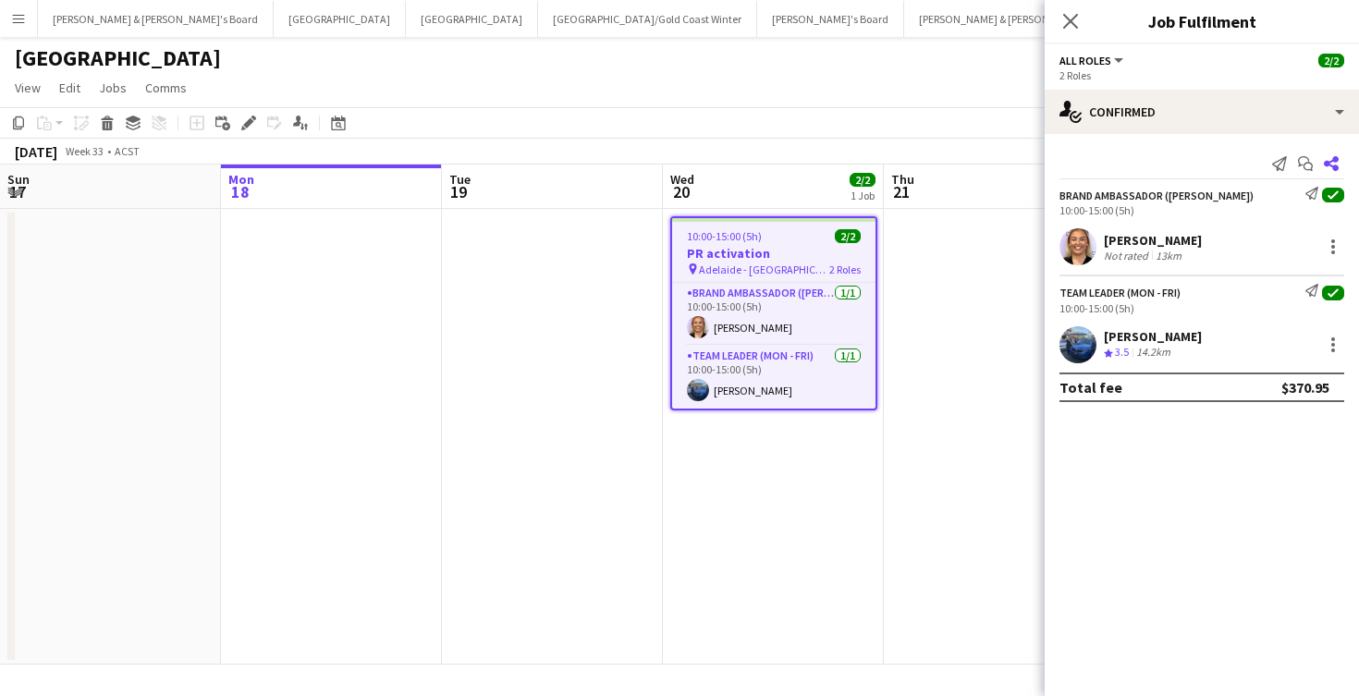
click at [1333, 164] on icon "Share" at bounding box center [1331, 163] width 15 height 15
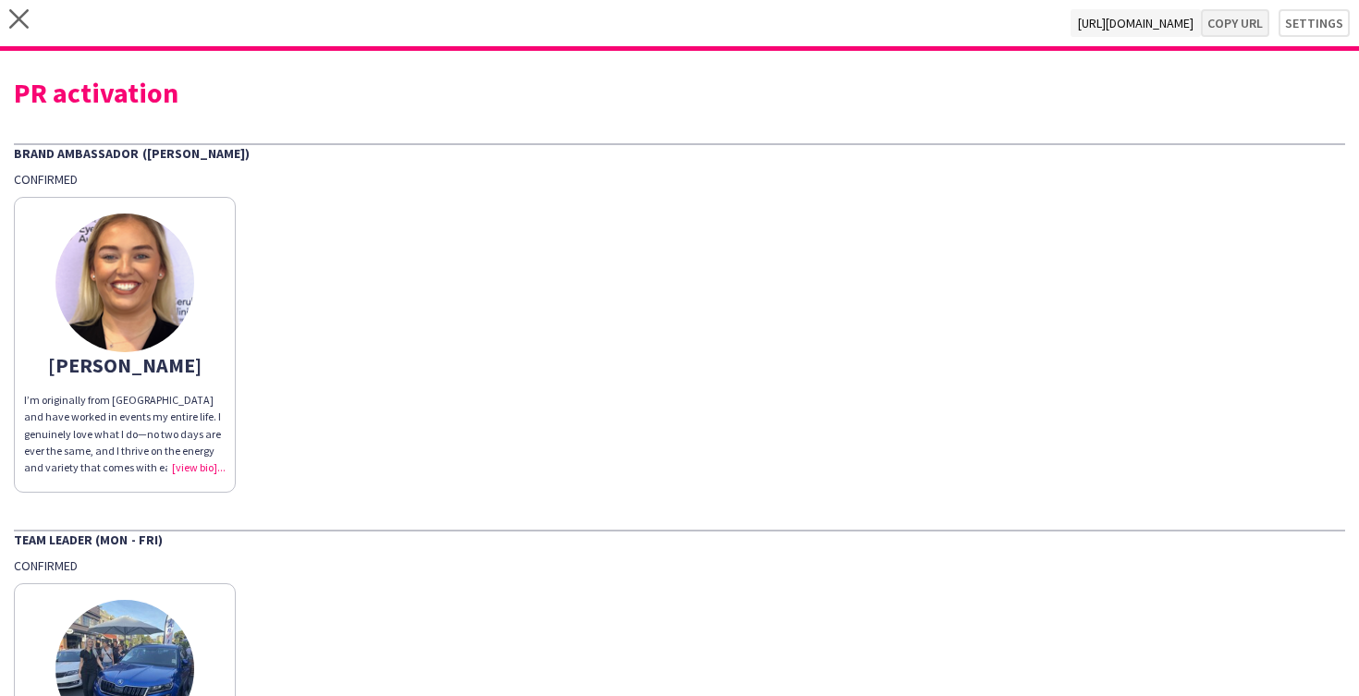
click at [1251, 27] on button "Copy url" at bounding box center [1235, 23] width 68 height 28
type textarea "**********"
click at [18, 21] on icon "close" at bounding box center [18, 18] width 19 height 19
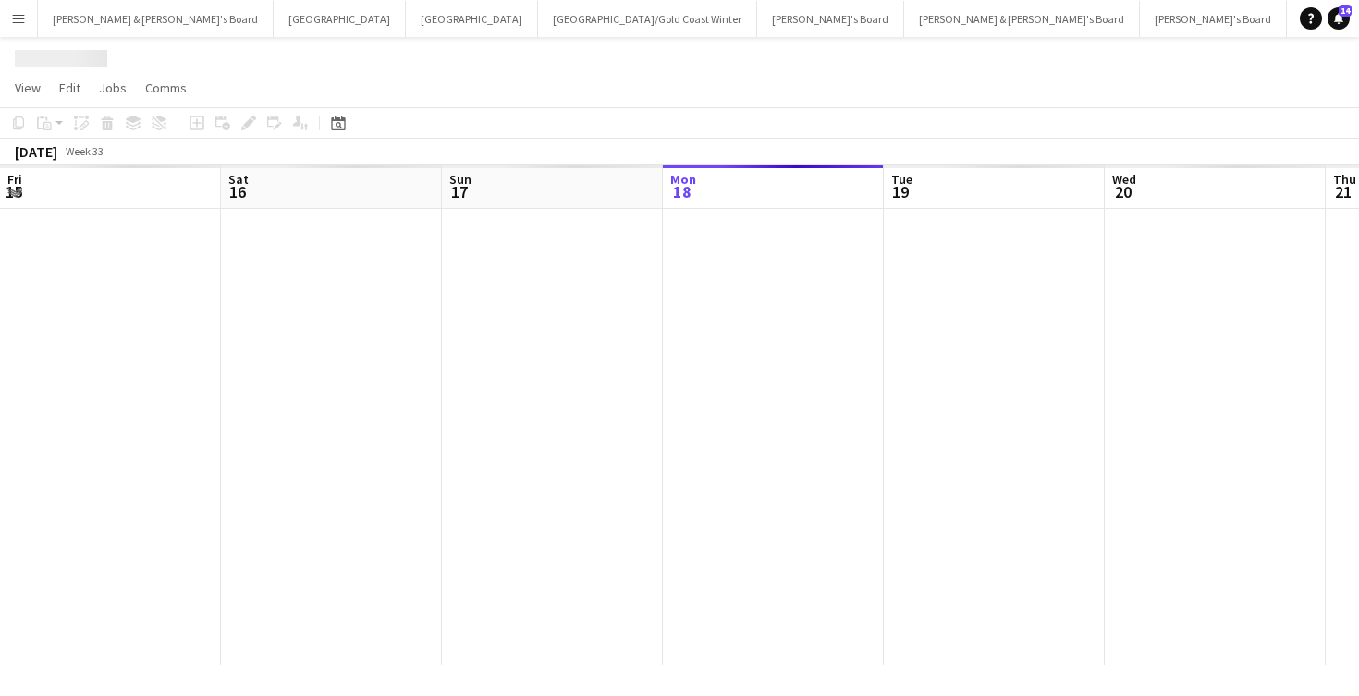
scroll to position [0, 442]
click at [274, 20] on button "Sydney Close" at bounding box center [340, 19] width 132 height 36
click at [274, 6] on button "Sydney Close" at bounding box center [340, 19] width 132 height 36
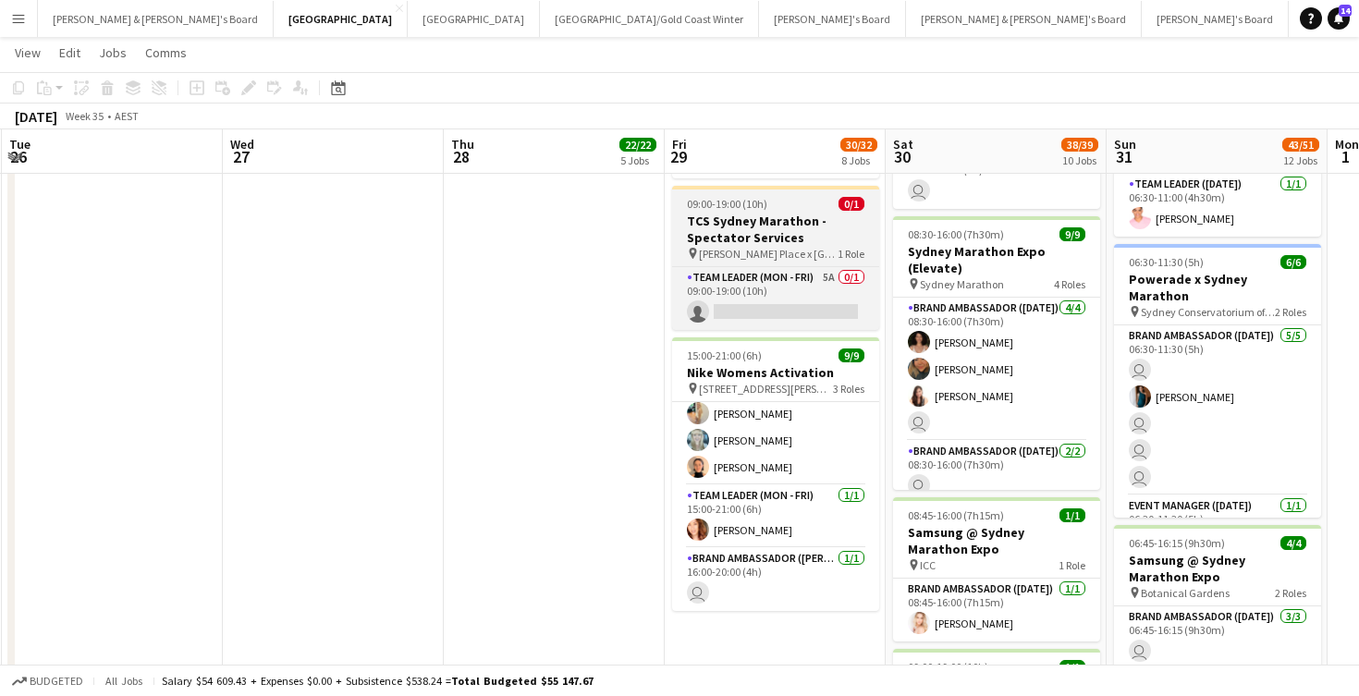
scroll to position [141, 0]
